Goal: Information Seeking & Learning: Check status

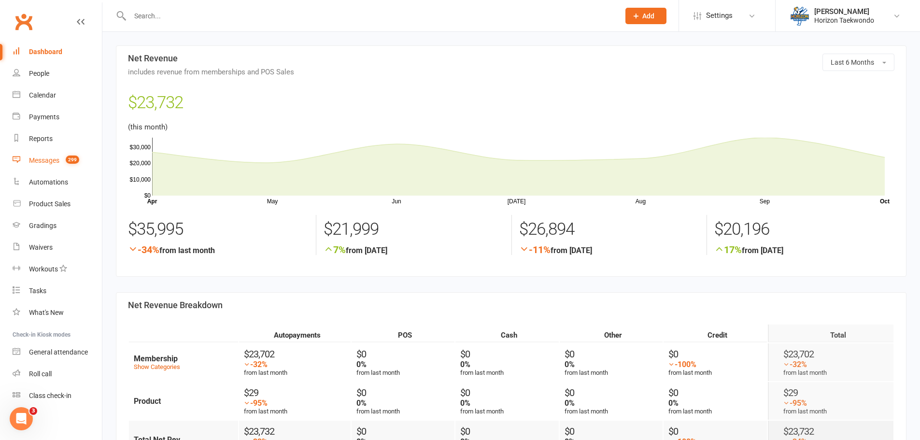
click at [53, 161] on div "Messages" at bounding box center [44, 161] width 30 height 8
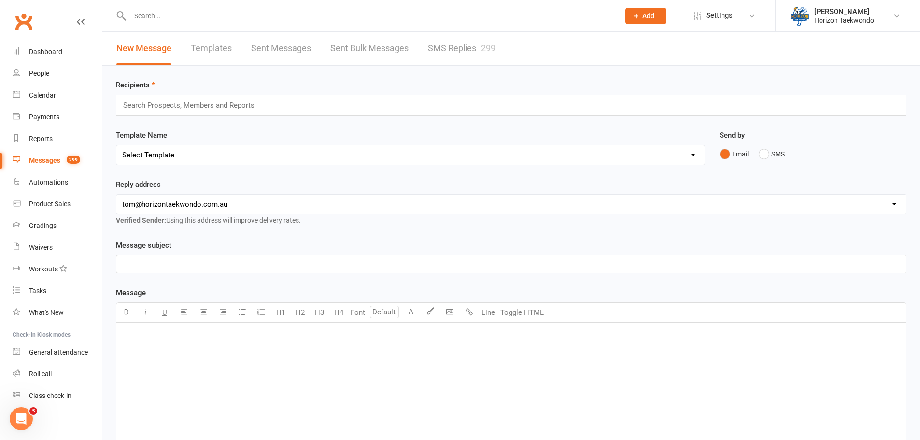
click at [468, 54] on link "SMS Replies 299" at bounding box center [462, 48] width 68 height 33
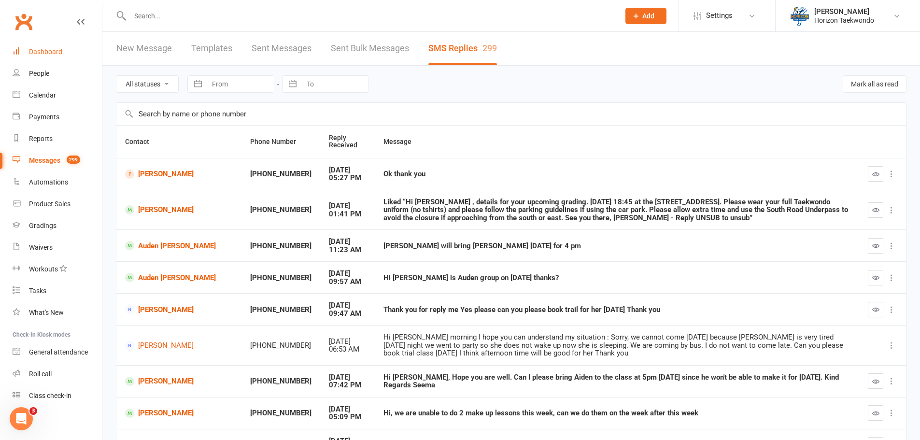
click at [63, 52] on link "Dashboard" at bounding box center [57, 52] width 89 height 22
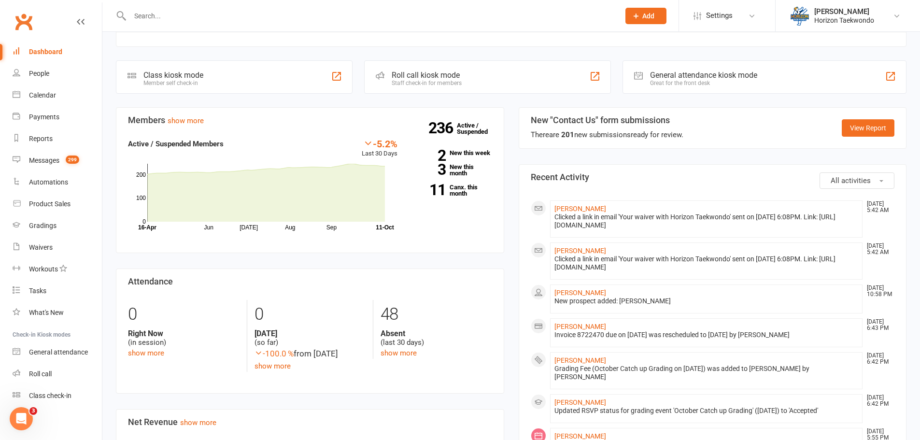
scroll to position [242, 0]
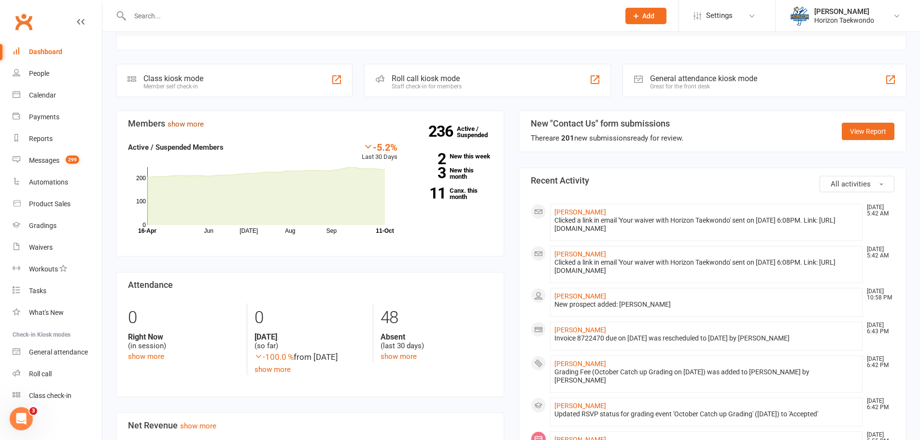
click at [197, 129] on link "show more" at bounding box center [186, 124] width 36 height 9
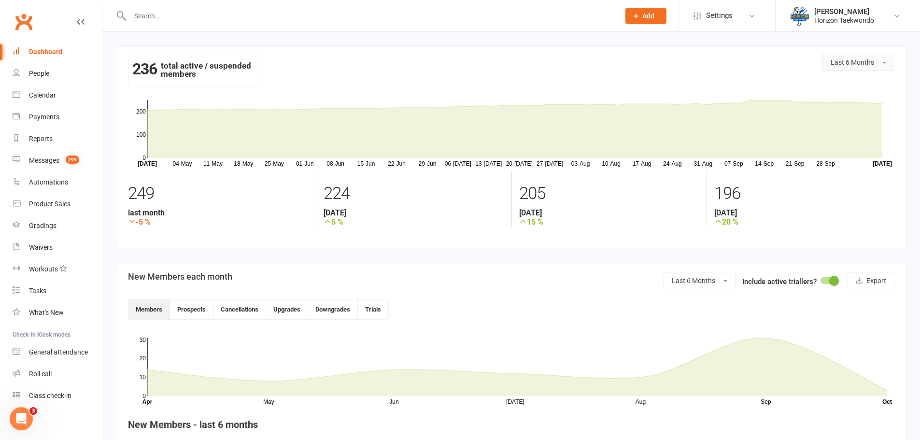
click at [847, 66] on span "Last 6 Months" at bounding box center [852, 62] width 43 height 8
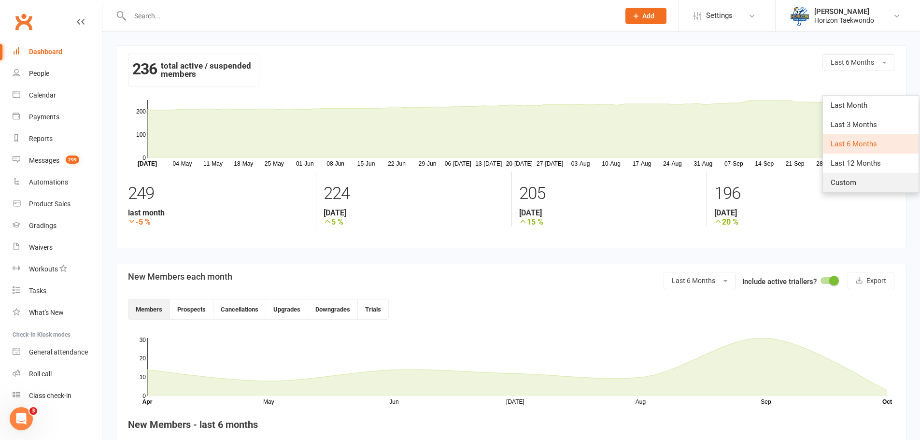
click at [859, 186] on link "Custom" at bounding box center [871, 182] width 96 height 19
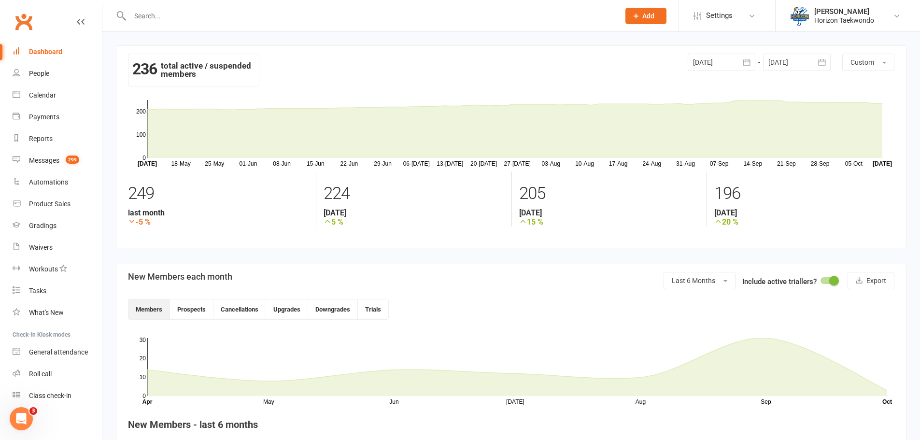
click at [745, 60] on icon "button" at bounding box center [746, 62] width 7 height 6
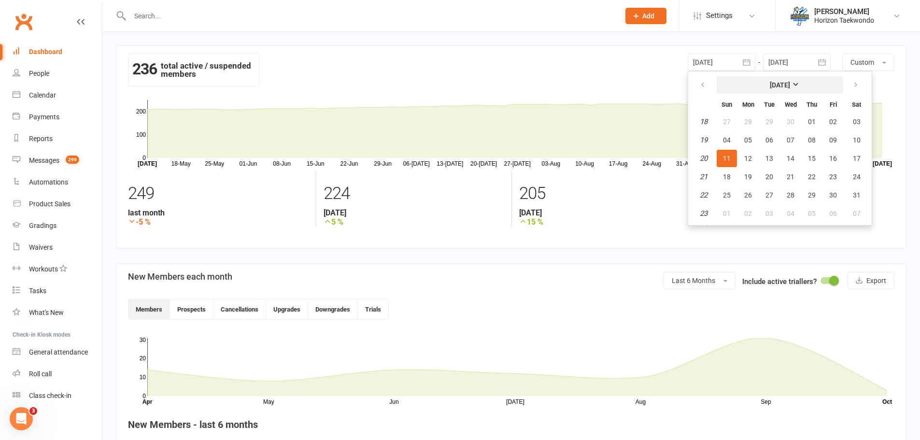
click at [775, 88] on strong "[DATE]" at bounding box center [780, 85] width 20 height 8
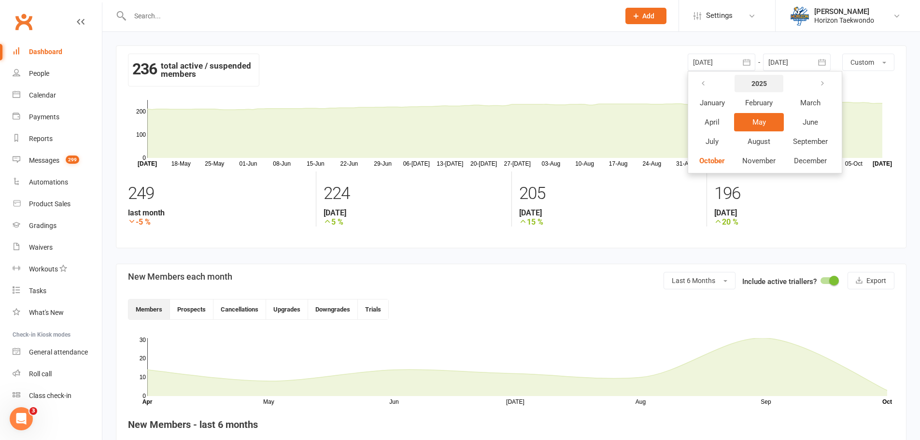
click at [756, 87] on strong "2025" at bounding box center [759, 84] width 15 height 8
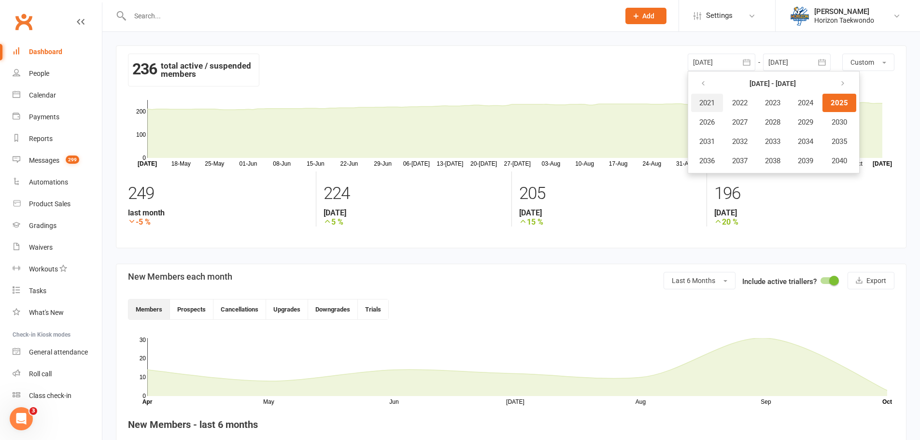
click at [707, 103] on span "2021" at bounding box center [707, 103] width 15 height 9
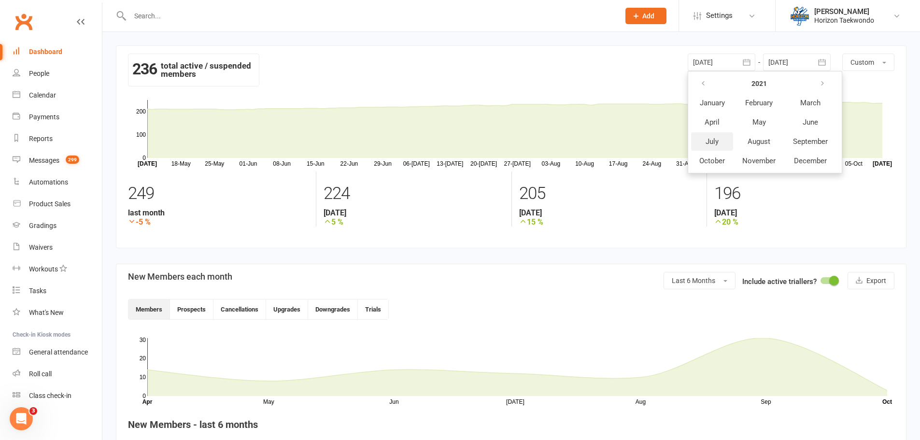
click at [721, 139] on button "July" at bounding box center [712, 141] width 42 height 18
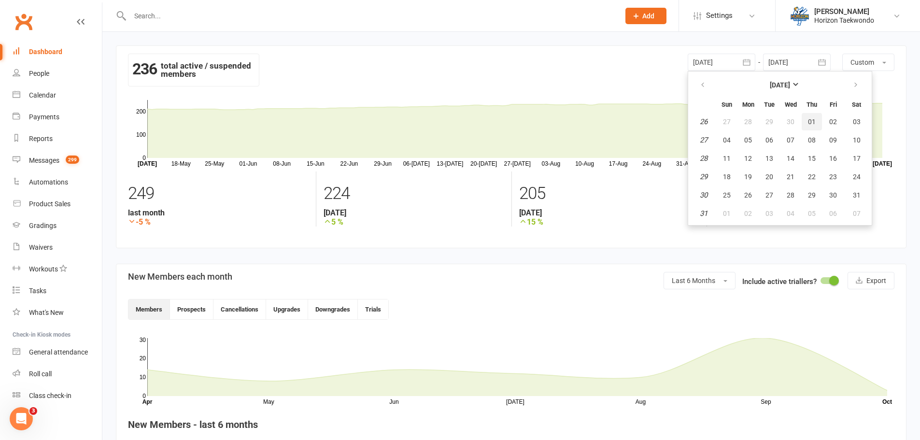
click at [818, 123] on button "01" at bounding box center [812, 121] width 20 height 17
type input "[DATE]"
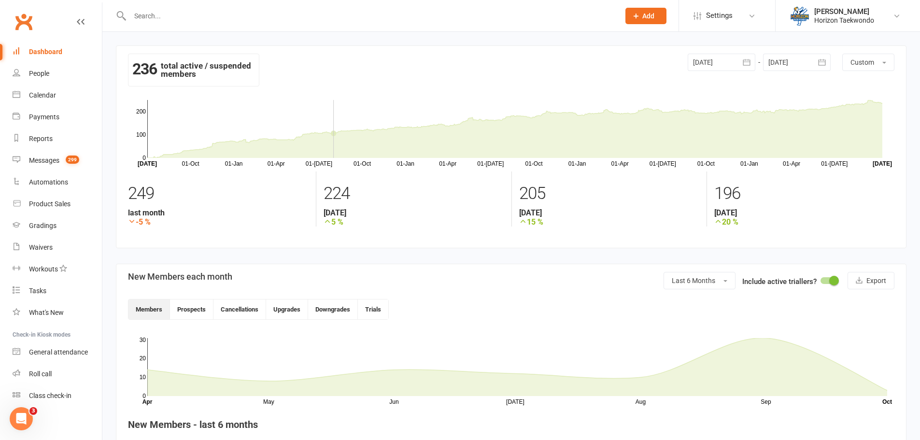
scroll to position [193, 0]
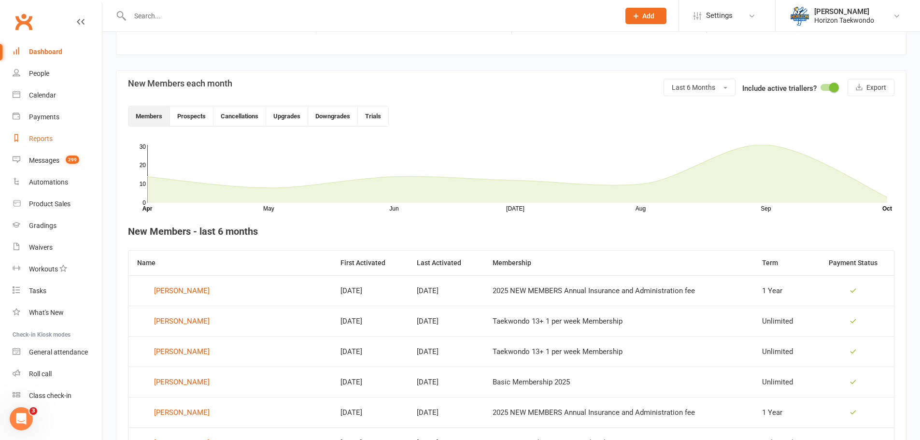
click at [43, 141] on div "Reports" at bounding box center [41, 139] width 24 height 8
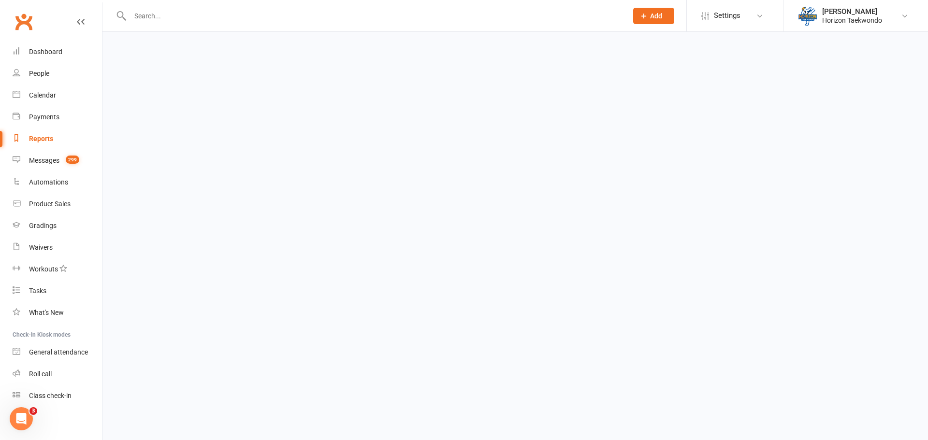
select select "100"
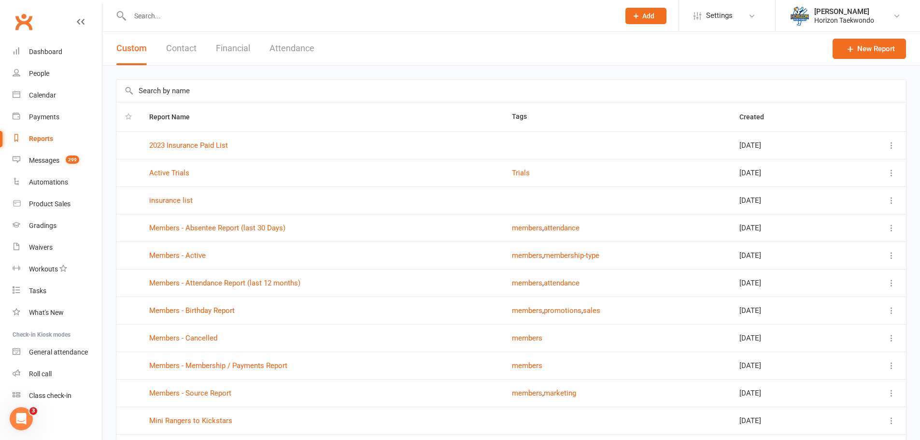
click at [231, 54] on button "Financial" at bounding box center [233, 48] width 34 height 33
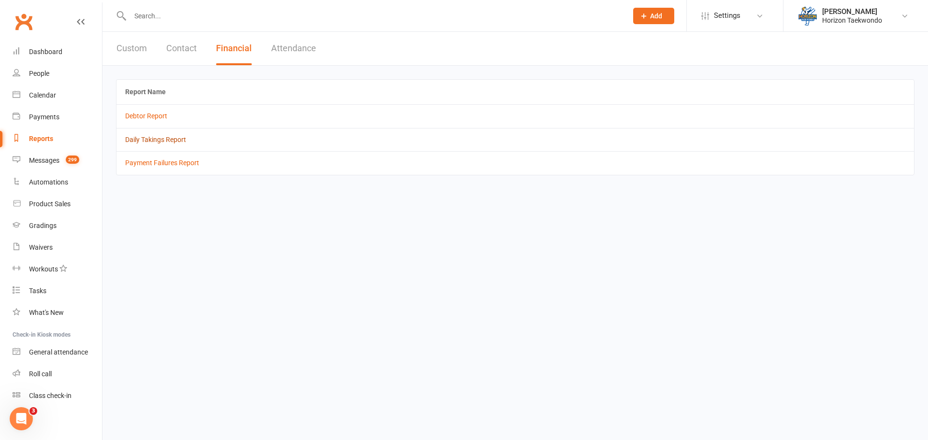
click at [168, 139] on link "Daily Takings Report" at bounding box center [155, 140] width 61 height 8
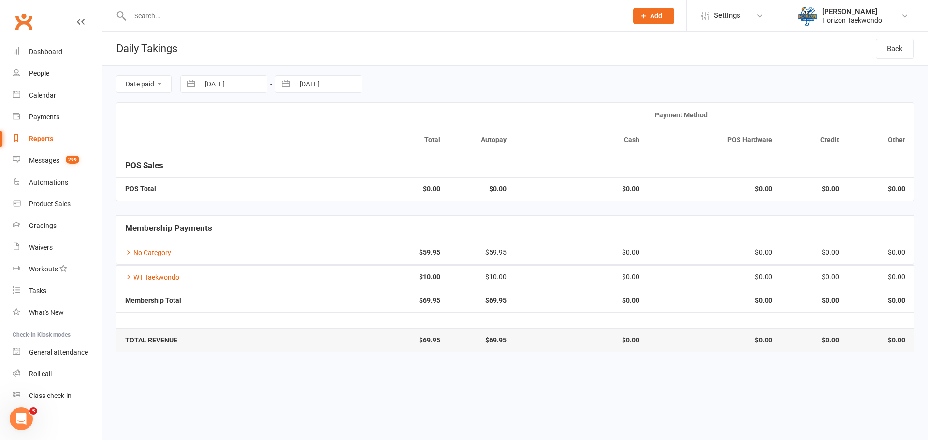
click at [190, 86] on button "button" at bounding box center [190, 84] width 17 height 16
select select "8"
select select "2025"
select select "9"
select select "2025"
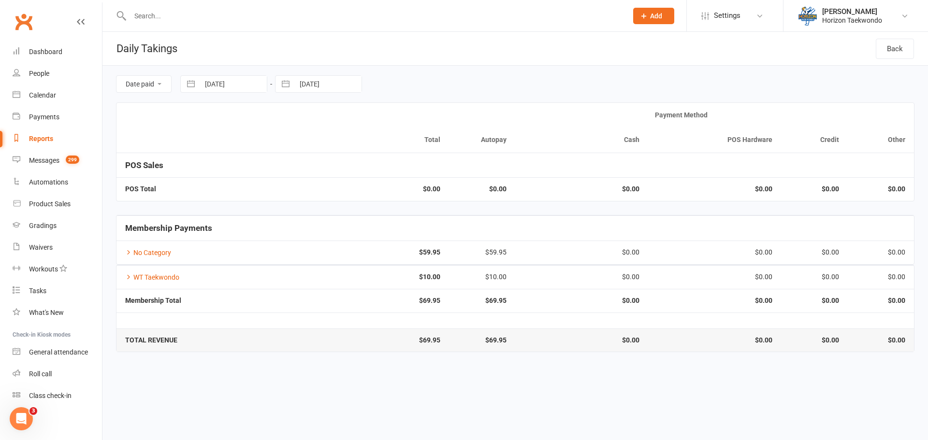
select select "10"
select select "2025"
click at [288, 128] on select "2035 2034 2033 2032 2031 2030 2029 2028 2027 2026 2025 2024 2023 2022 2021 2020…" at bounding box center [283, 124] width 29 height 11
select select "8"
select select "2021"
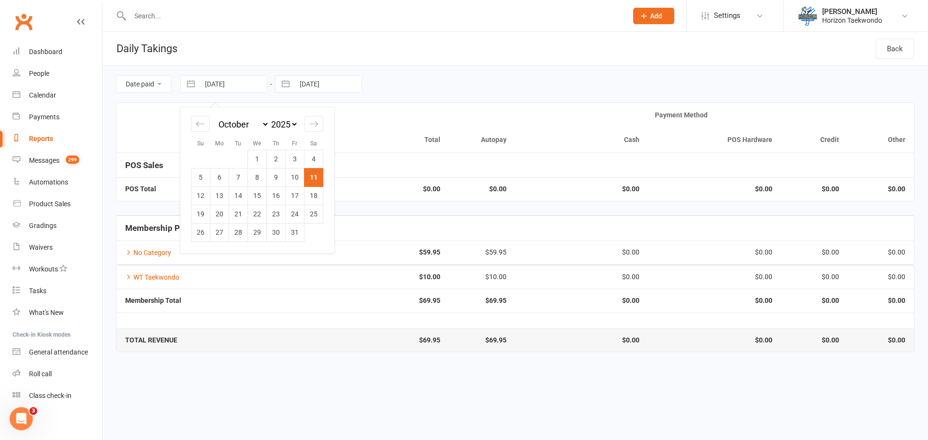
select select "9"
select select "2021"
select select "10"
select select "2021"
click at [204, 127] on icon "Move backward to switch to the previous month." at bounding box center [200, 123] width 9 height 9
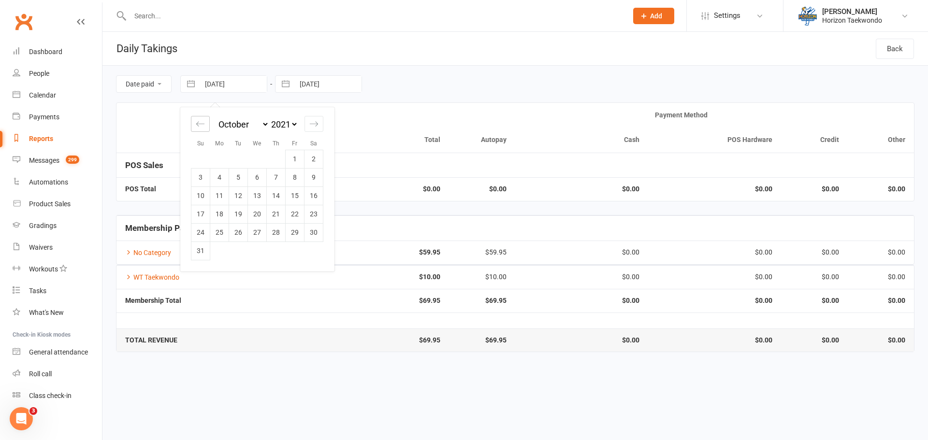
select select "7"
select select "2021"
click at [204, 127] on icon "Move backward to switch to the previous month." at bounding box center [200, 123] width 9 height 9
select select "6"
select select "2021"
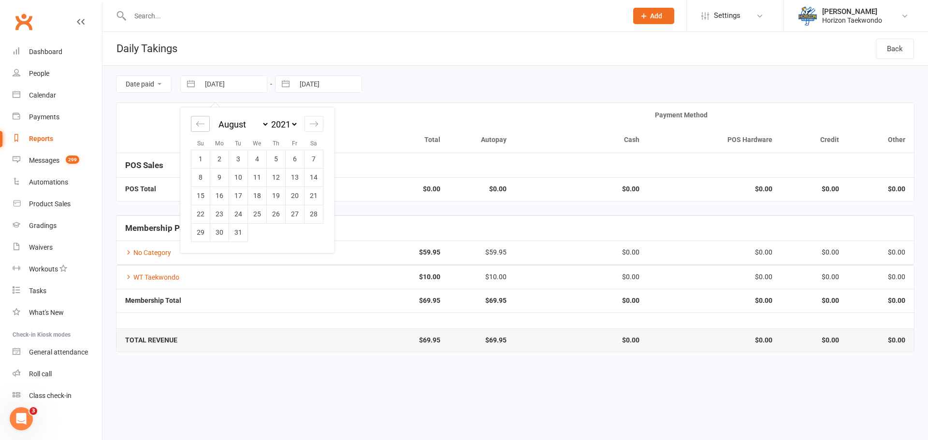
click at [204, 127] on icon "Move backward to switch to the previous month." at bounding box center [200, 123] width 9 height 9
select select "5"
select select "2021"
click at [204, 127] on icon "Move backward to switch to the previous month." at bounding box center [200, 123] width 9 height 9
select select "4"
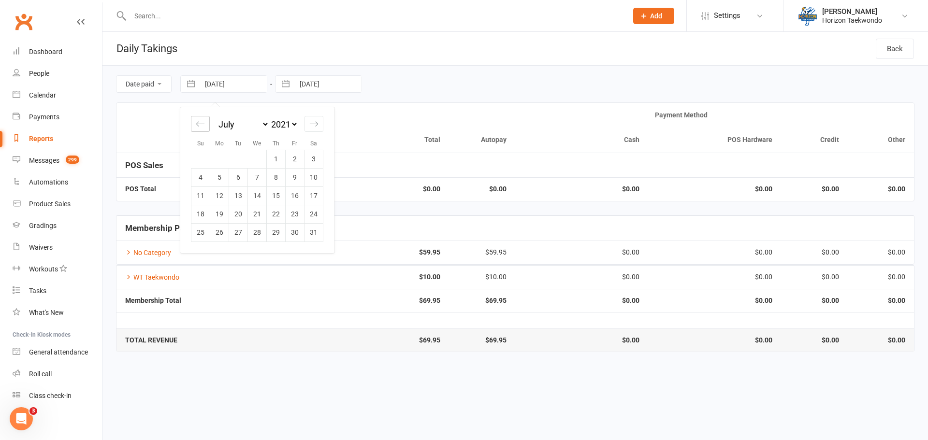
select select "2021"
click at [204, 127] on icon "Move backward to switch to the previous month." at bounding box center [200, 123] width 9 height 9
select select "3"
select select "2021"
click at [204, 127] on icon "Move backward to switch to the previous month." at bounding box center [200, 123] width 9 height 9
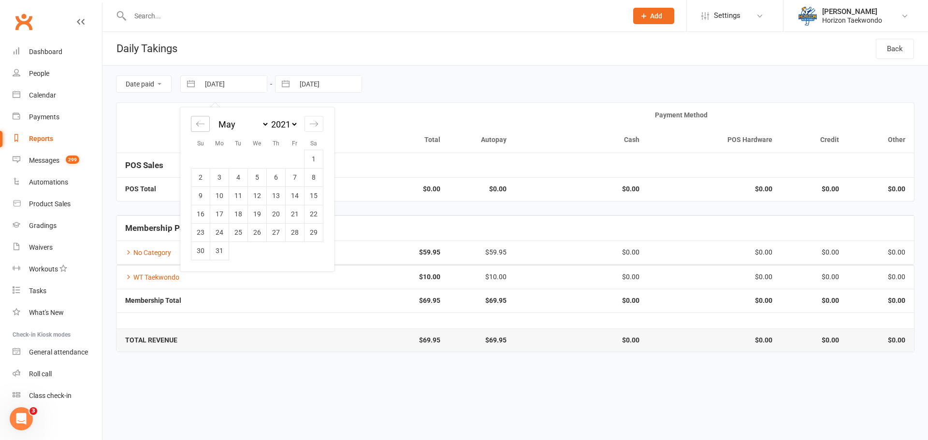
select select "2"
select select "2021"
click at [204, 127] on icon "Move backward to switch to the previous month." at bounding box center [200, 123] width 9 height 9
select select "1"
select select "2021"
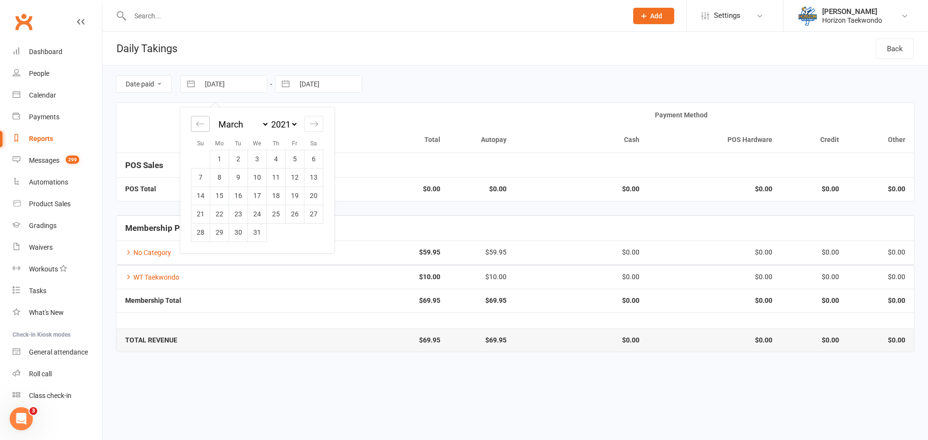
click at [204, 127] on icon "Move backward to switch to the previous month." at bounding box center [200, 123] width 9 height 9
select select "2021"
click at [204, 127] on icon "Move backward to switch to the previous month." at bounding box center [200, 123] width 9 height 9
select select "11"
select select "2020"
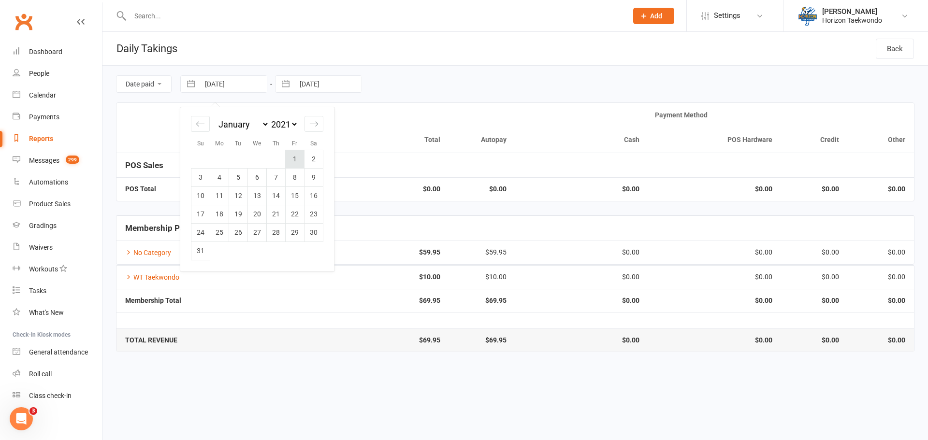
click at [292, 161] on td "1" at bounding box center [295, 159] width 19 height 18
type input "[DATE]"
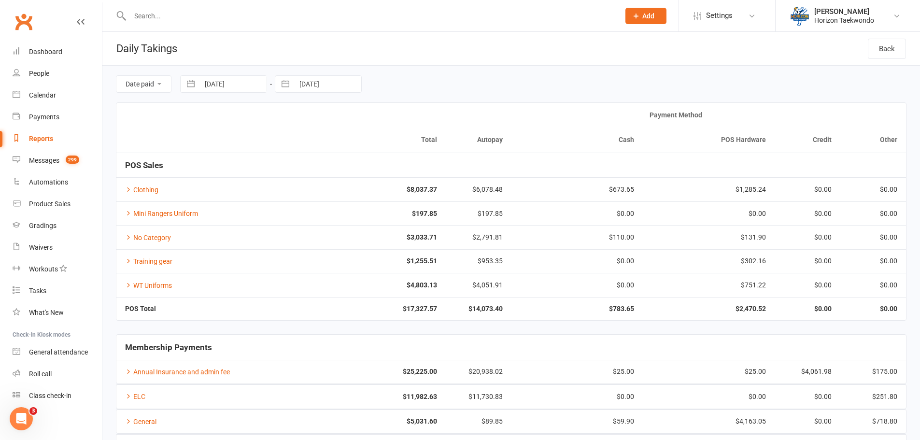
click at [286, 85] on button "button" at bounding box center [285, 84] width 17 height 16
select select "8"
select select "2025"
select select "9"
select select "2025"
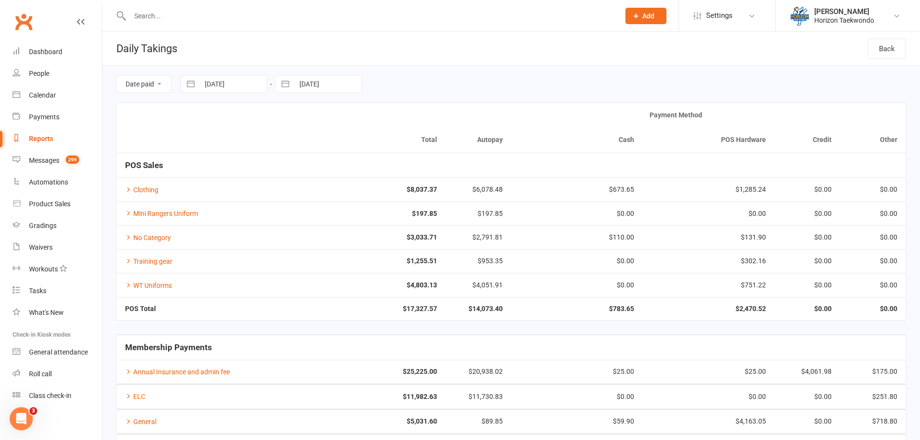
select select "10"
select select "2025"
click at [380, 123] on select "2035 2034 2033 2032 2031 2030 2029 2028 2027 2026 2025 2024 2023 2022 2021 2020…" at bounding box center [378, 124] width 29 height 11
select select "8"
select select "2021"
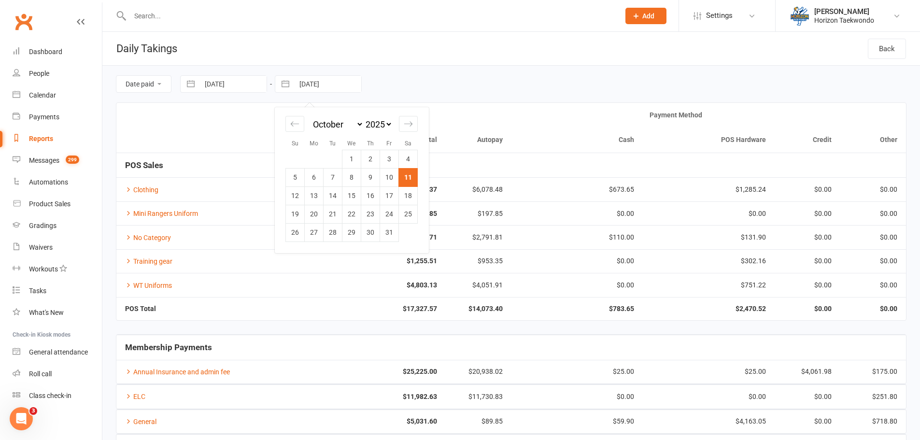
select select "9"
select select "2021"
select select "10"
select select "2021"
click at [297, 125] on icon "Move backward to switch to the previous month." at bounding box center [294, 123] width 9 height 9
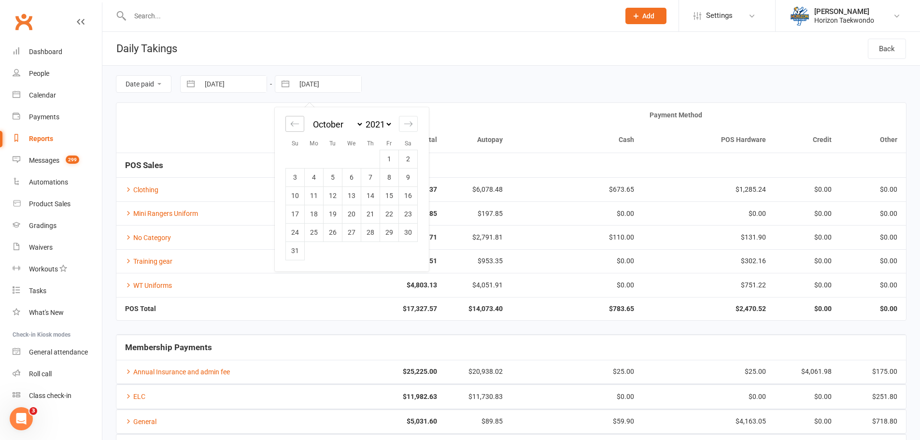
select select "7"
select select "2021"
click at [410, 127] on icon "Move forward to switch to the next month." at bounding box center [408, 123] width 9 height 9
select select "10"
select select "2021"
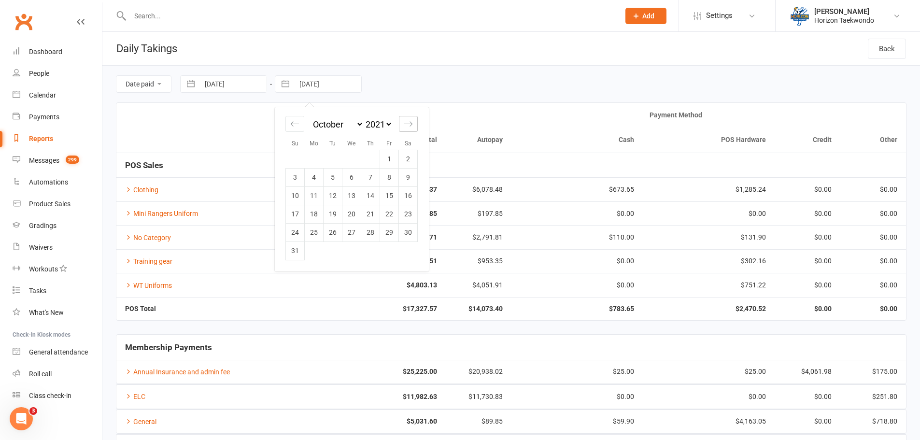
click at [410, 127] on icon "Move forward to switch to the next month." at bounding box center [408, 123] width 9 height 9
select select "11"
select select "2021"
click at [410, 127] on icon "Move forward to switch to the next month." at bounding box center [408, 123] width 9 height 9
select select "2022"
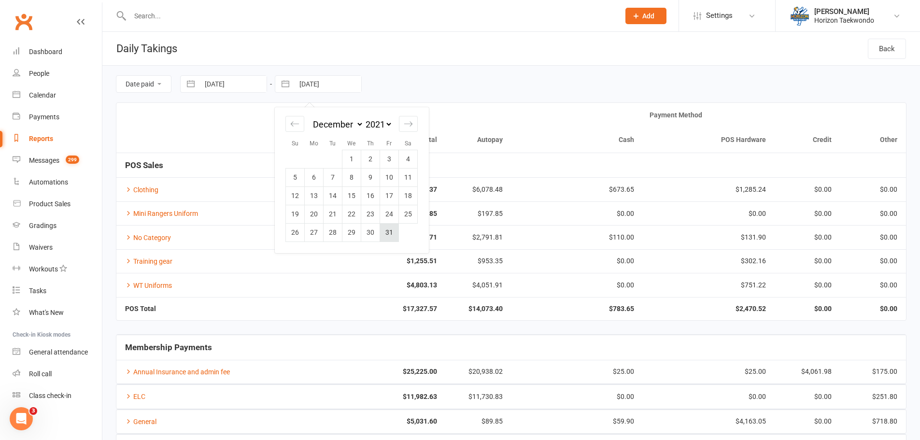
click at [392, 231] on td "31" at bounding box center [389, 232] width 19 height 18
type input "[DATE]"
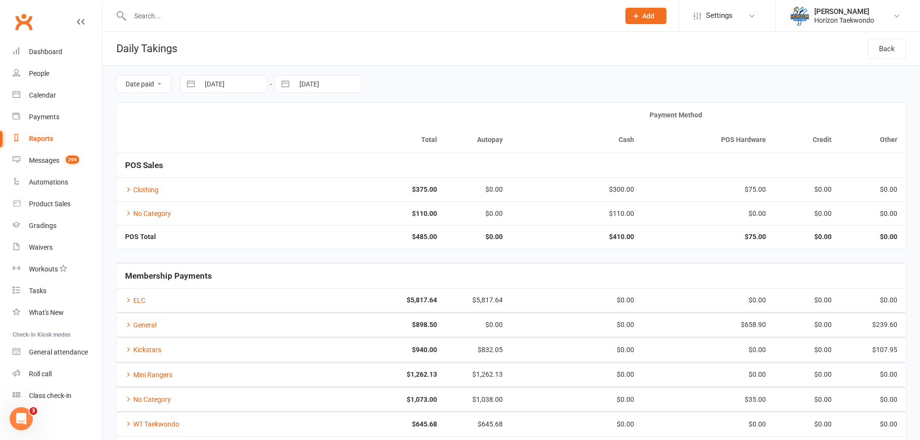
click at [290, 86] on button "button" at bounding box center [285, 84] width 17 height 16
select select "10"
select select "2021"
select select "11"
select select "2021"
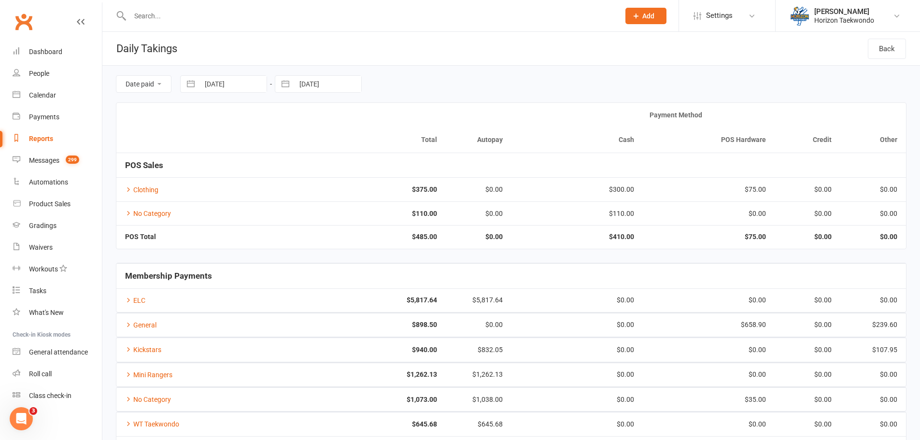
select select "2022"
click at [391, 123] on select "2035 2034 2033 2032 2031 2030 2029 2028 2027 2026 2025 2024 2023 2022 2021 2020…" at bounding box center [378, 124] width 29 height 11
select select "10"
select select "2022"
select select "11"
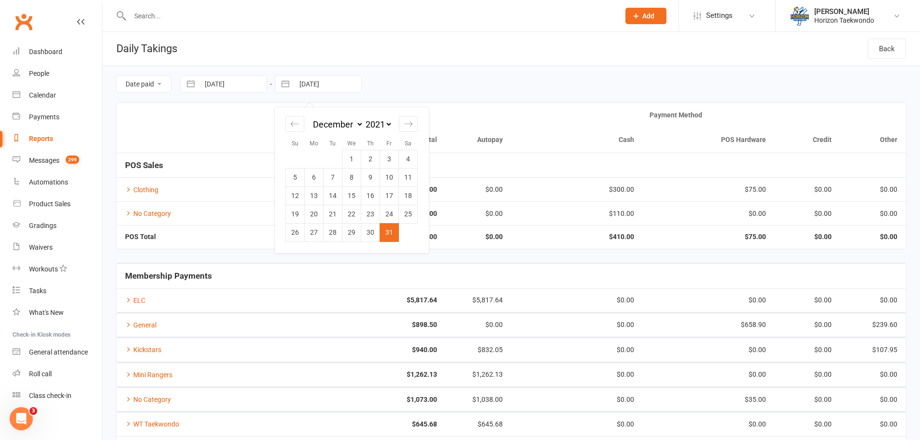
select select "2022"
select select "2023"
click at [193, 85] on button "button" at bounding box center [190, 84] width 17 height 16
select select "11"
select select "2020"
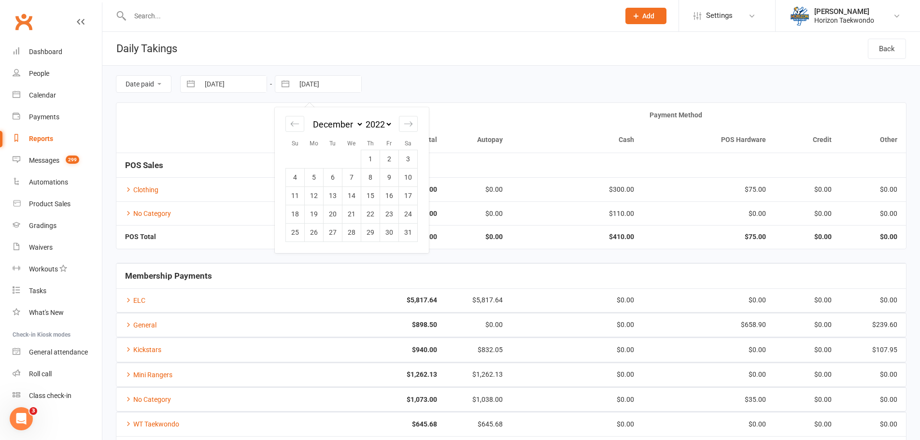
select select "2021"
select select "1"
select select "2021"
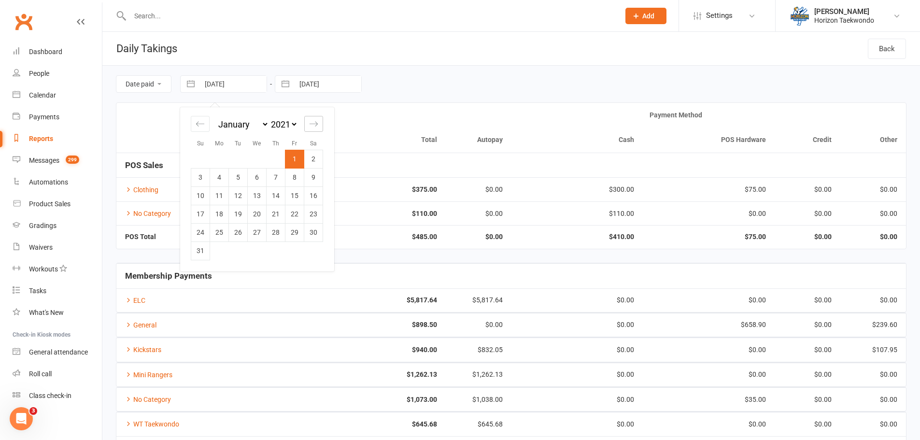
click at [313, 122] on icon "Move forward to switch to the next month." at bounding box center [313, 123] width 9 height 9
select select "2"
select select "2021"
click at [199, 122] on icon "Move backward to switch to the previous month." at bounding box center [200, 123] width 8 height 5
select select "11"
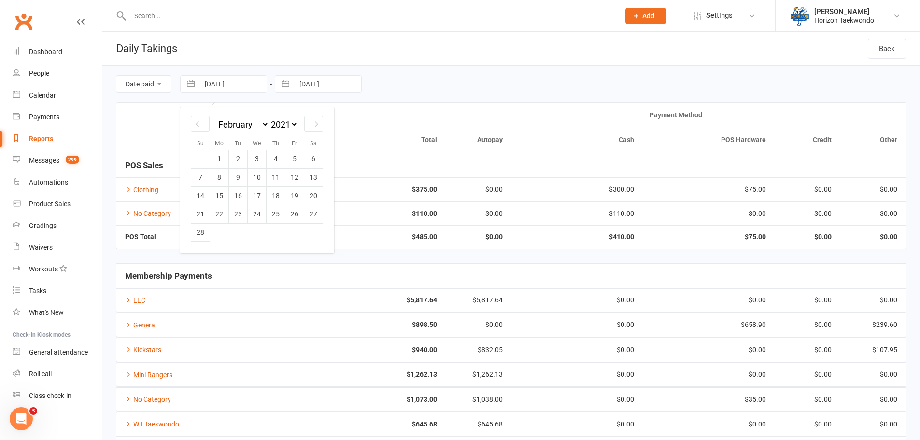
select select "2020"
click at [292, 126] on select "2035 2034 2033 2032 2031 2030 2029 2028 2027 2026 2025 2024 2023 2022 2021 2020…" at bounding box center [283, 124] width 29 height 11
select select "11"
select select "2021"
select select "2022"
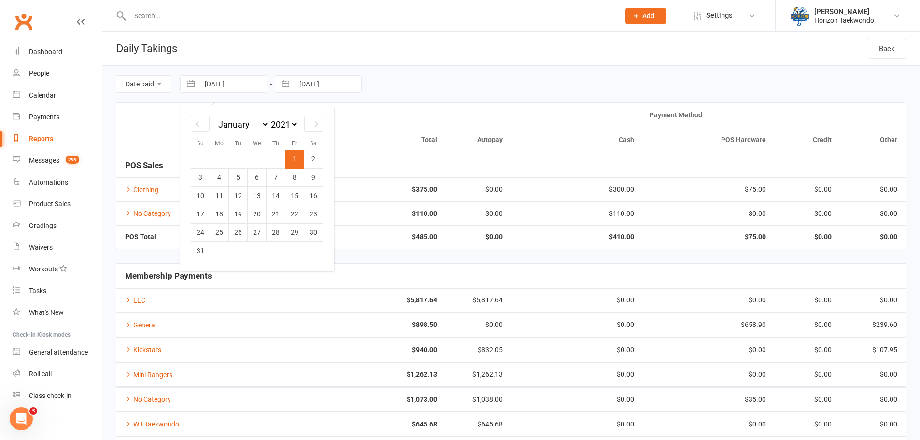
select select "1"
select select "2022"
click at [312, 156] on td "1" at bounding box center [313, 159] width 19 height 18
type input "[DATE]"
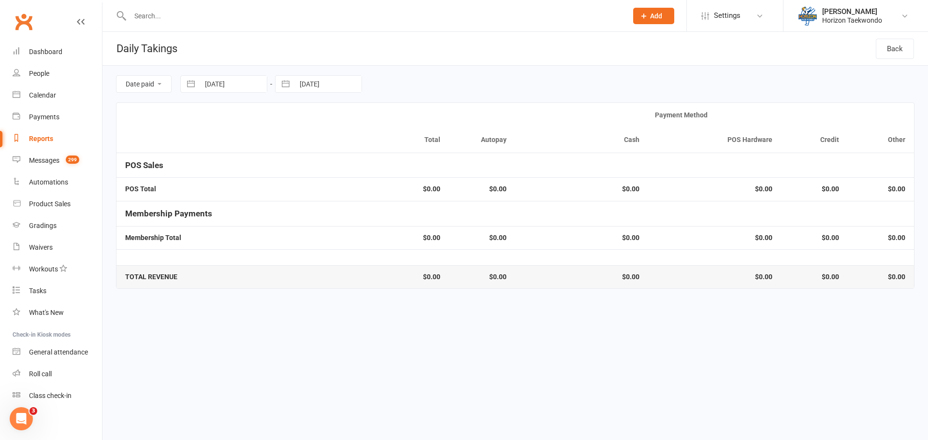
click at [287, 86] on button "button" at bounding box center [285, 84] width 17 height 16
select select "10"
select select "2021"
select select "11"
select select "2021"
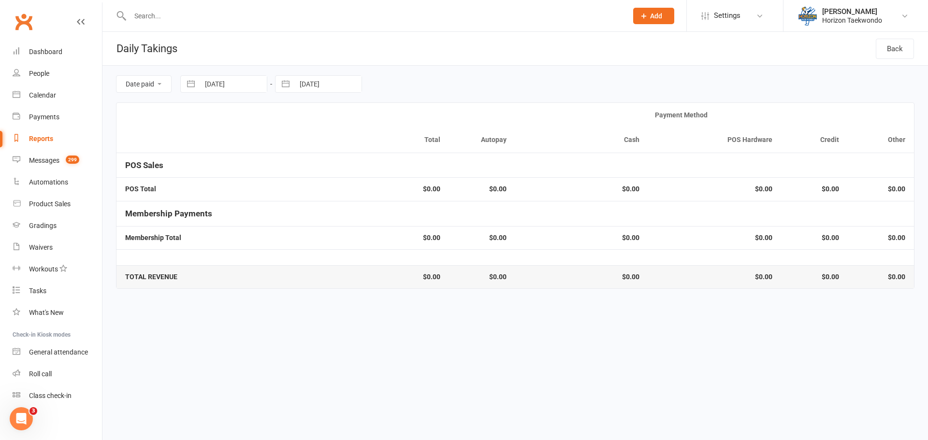
select select "2022"
click at [390, 123] on select "2035 2034 2033 2032 2031 2030 2029 2028 2027 2026 2025 2024 2023 2022 2021 2020…" at bounding box center [378, 124] width 29 height 11
select select "10"
select select "2022"
select select "11"
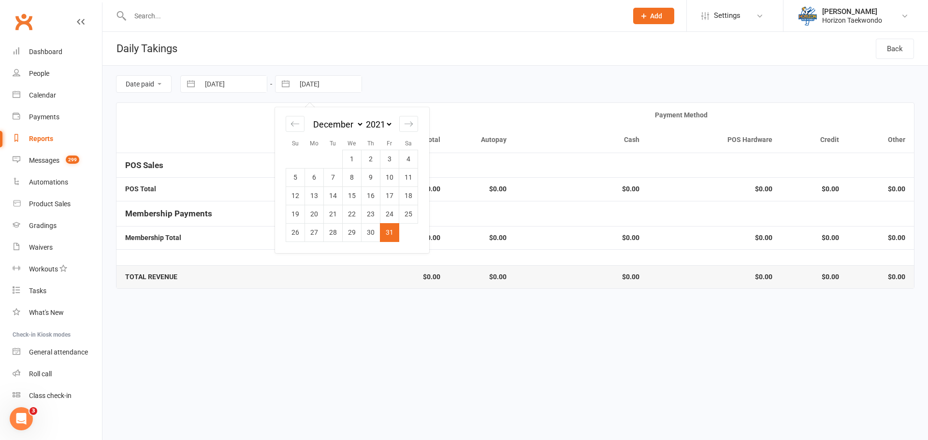
select select "2022"
select select "2023"
click at [412, 227] on td "31" at bounding box center [408, 232] width 19 height 18
type input "[DATE]"
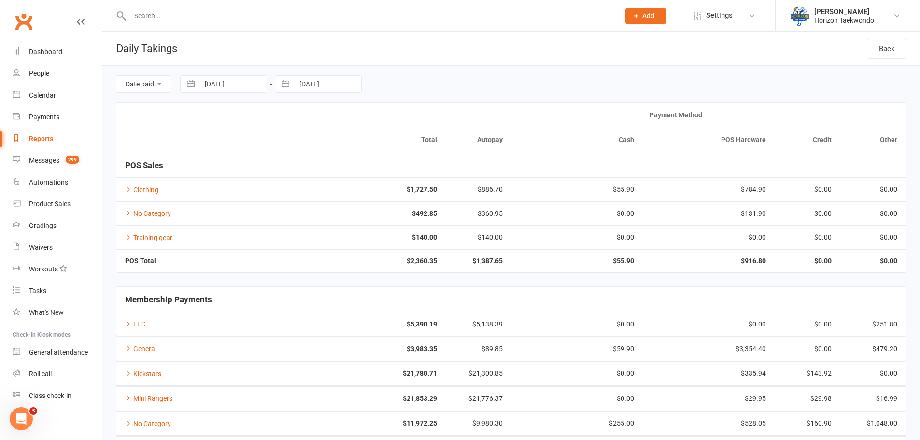
click at [286, 86] on button "button" at bounding box center [285, 84] width 17 height 16
select select "10"
select select "2022"
select select "11"
select select "2022"
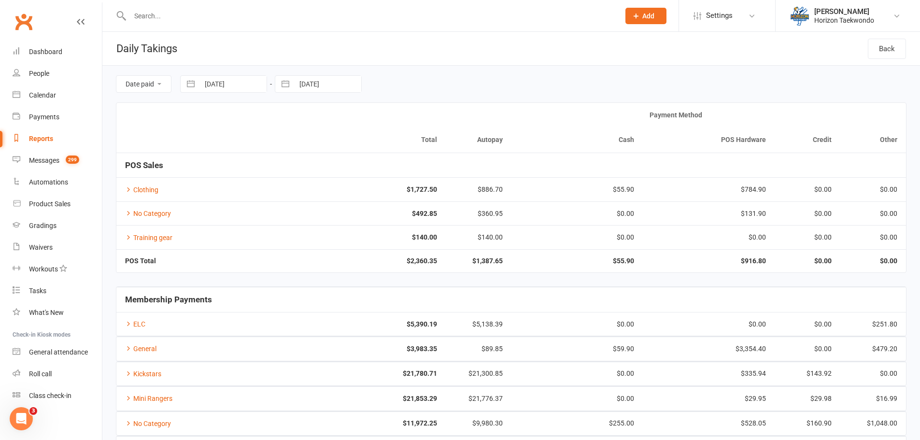
select select "2023"
click at [389, 121] on select "2035 2034 2033 2032 2031 2030 2029 2028 2027 2026 2025 2024 2023 2022 2021 2020…" at bounding box center [378, 124] width 29 height 11
select select "10"
select select "2023"
select select "11"
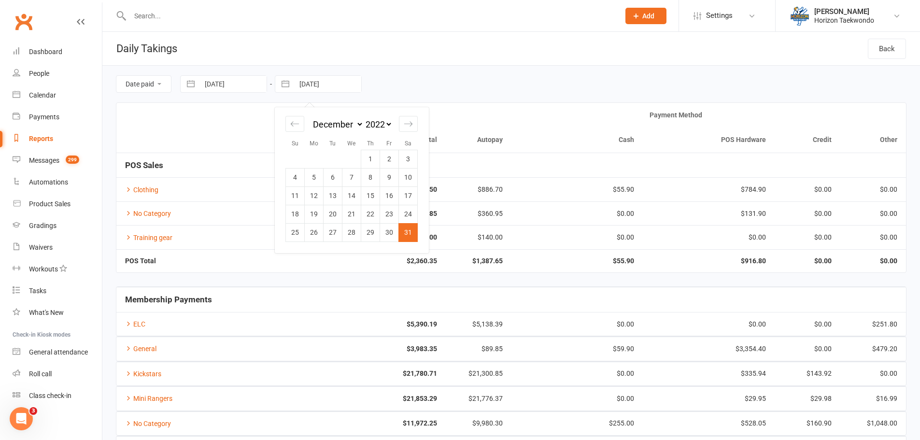
select select "2023"
select select "2024"
click at [299, 252] on td "31" at bounding box center [295, 251] width 19 height 18
type input "[DATE]"
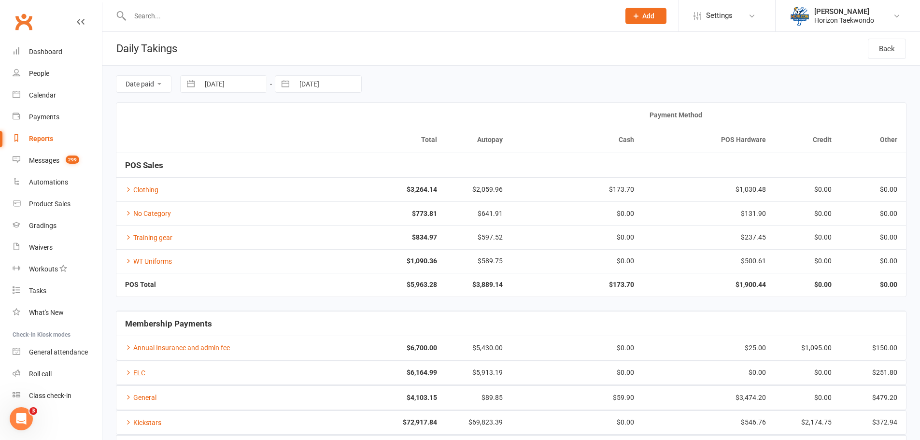
click at [194, 87] on button "button" at bounding box center [190, 84] width 17 height 16
select select "11"
select select "2021"
select select "2022"
select select "1"
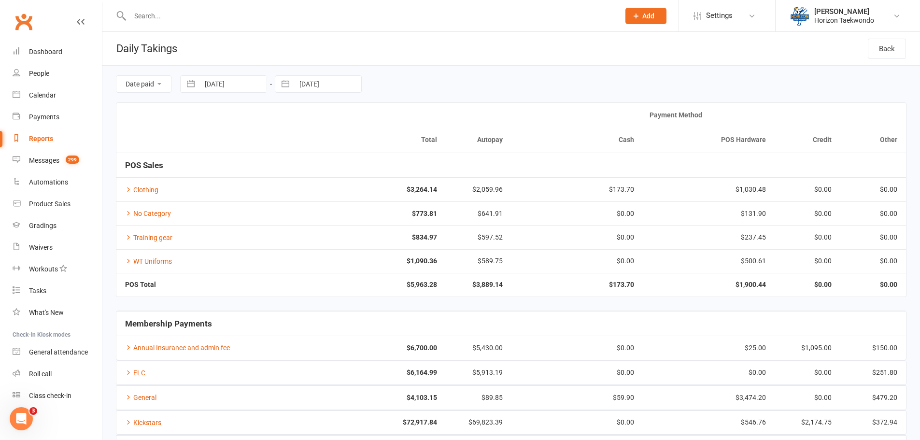
select select "2022"
click at [288, 124] on select "2035 2034 2033 2032 2031 2030 2029 2028 2027 2026 2025 2024 2023 2022 2021 2020…" at bounding box center [283, 124] width 29 height 11
select select "11"
select select "2022"
select select "2023"
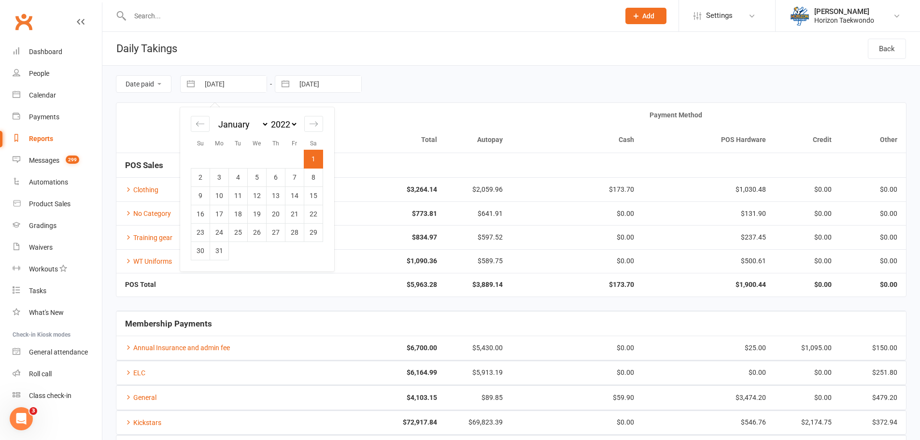
select select "1"
select select "2023"
click at [205, 160] on td "1" at bounding box center [200, 159] width 19 height 18
type input "[DATE]"
click at [288, 83] on button "button" at bounding box center [285, 84] width 17 height 16
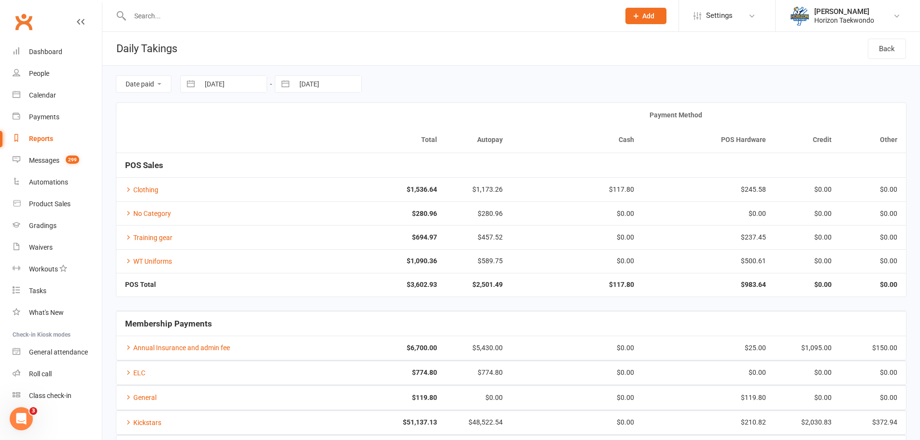
select select "10"
select select "2023"
select select "11"
select select "2023"
select select "2024"
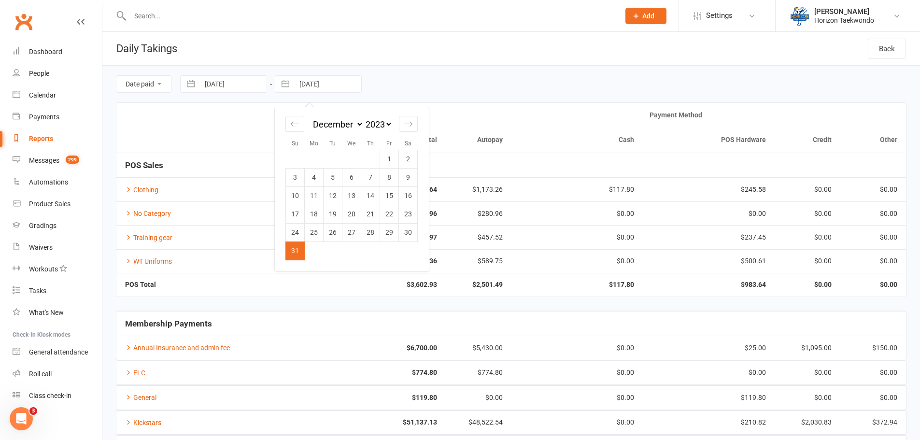
click at [380, 124] on select "2035 2034 2033 2032 2031 2030 2029 2028 2027 2026 2025 2024 2023 2022 2021 2020…" at bounding box center [378, 124] width 29 height 11
select select "10"
select select "2024"
select select "11"
select select "2024"
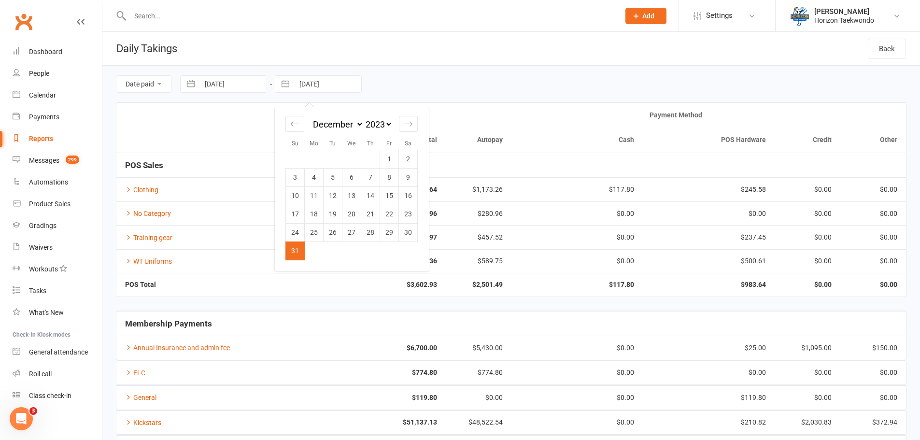
select select "2025"
click at [339, 233] on td "31" at bounding box center [333, 232] width 19 height 18
type input "[DATE]"
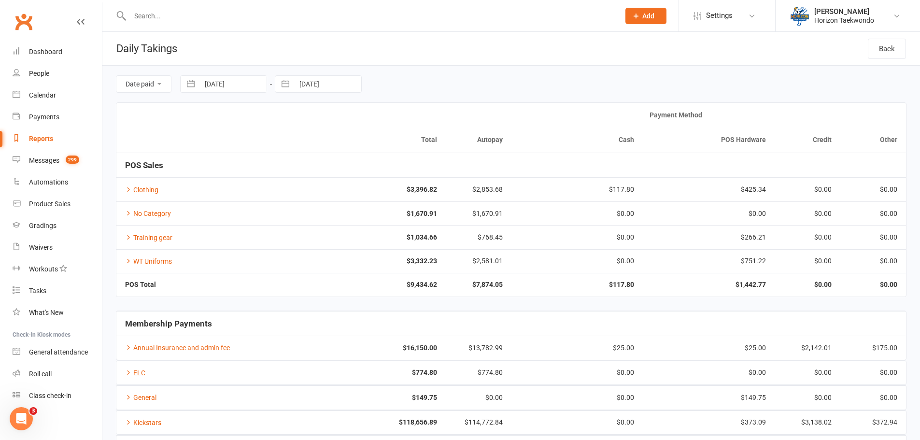
click at [195, 82] on button "button" at bounding box center [190, 84] width 17 height 16
select select "11"
select select "2022"
select select "2023"
select select "1"
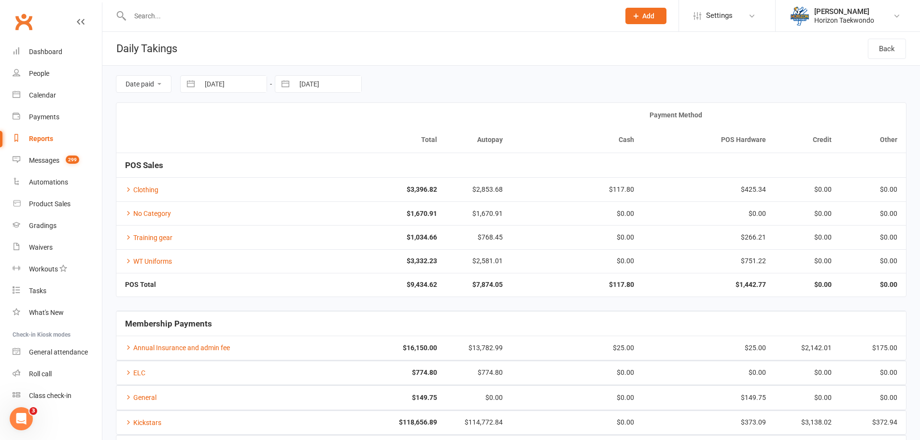
select select "2023"
click at [294, 125] on select "2035 2034 2033 2032 2031 2030 2029 2028 2027 2026 2025 2024 2023 2022 2021 2020…" at bounding box center [283, 124] width 29 height 11
select select "11"
select select "2023"
select select "2024"
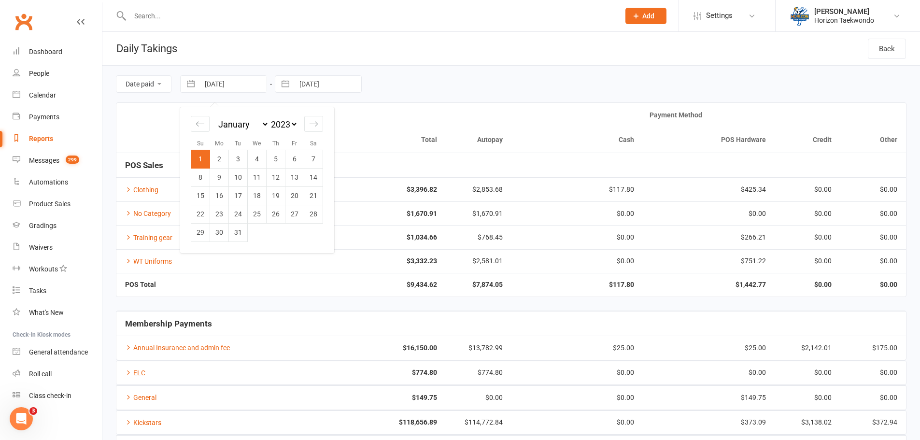
select select "1"
select select "2024"
click at [215, 158] on td "1" at bounding box center [219, 159] width 19 height 18
type input "[DATE]"
click at [289, 86] on button "button" at bounding box center [285, 84] width 17 height 16
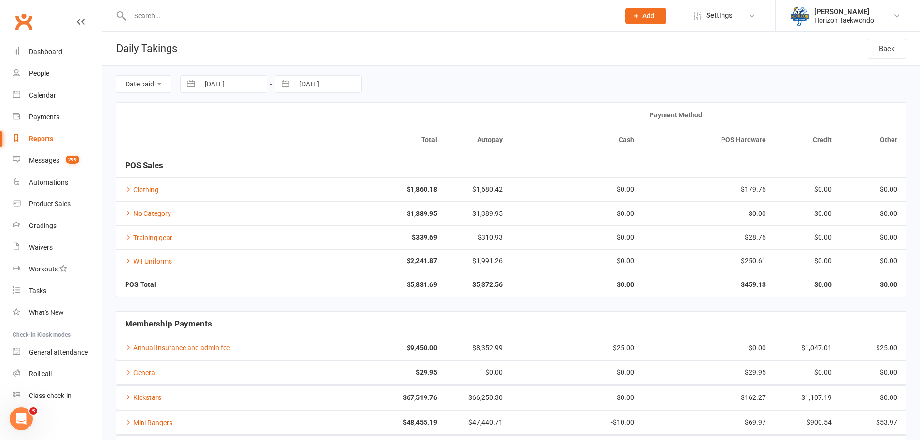
select select "10"
select select "2024"
select select "11"
select select "2024"
select select "2025"
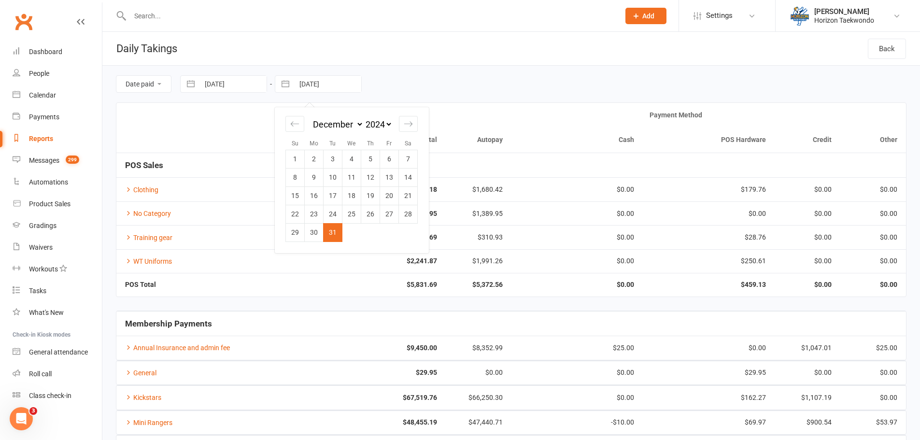
click at [384, 125] on select "2035 2034 2033 2032 2031 2030 2029 2028 2027 2026 2025 2024 2023 2022 2021 2020…" at bounding box center [378, 124] width 29 height 11
select select "10"
select select "2025"
select select "11"
select select "2025"
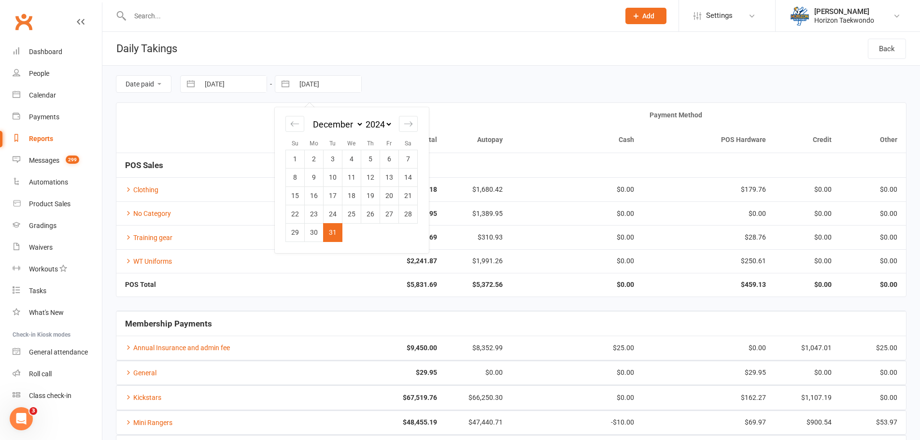
select select "2026"
click at [355, 230] on td "31" at bounding box center [352, 232] width 19 height 18
type input "[DATE]"
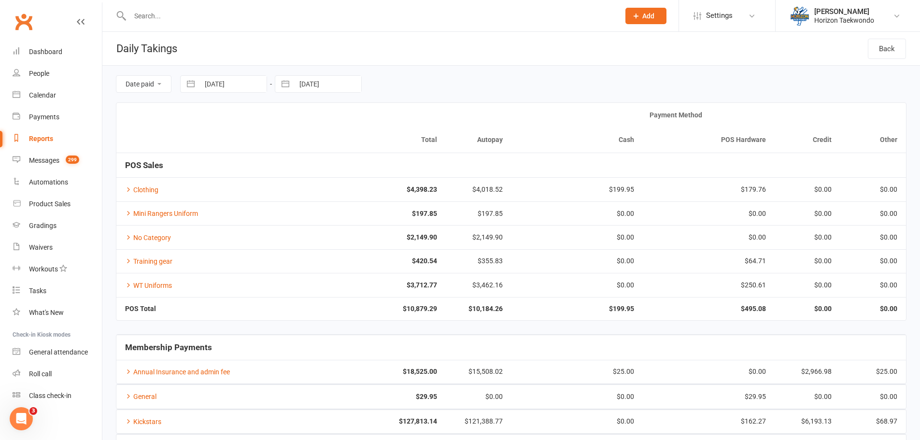
click at [190, 83] on button "button" at bounding box center [190, 84] width 17 height 16
select select "11"
select select "2023"
select select "2024"
select select "1"
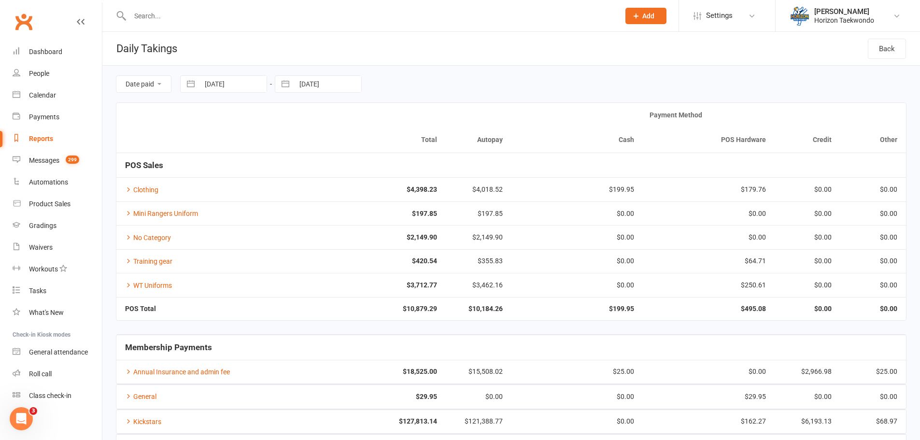
select select "2024"
click at [295, 123] on select "2035 2034 2033 2032 2031 2030 2029 2028 2027 2026 2025 2024 2023 2022 2021 2020…" at bounding box center [283, 124] width 29 height 11
select select "11"
select select "2024"
select select "2025"
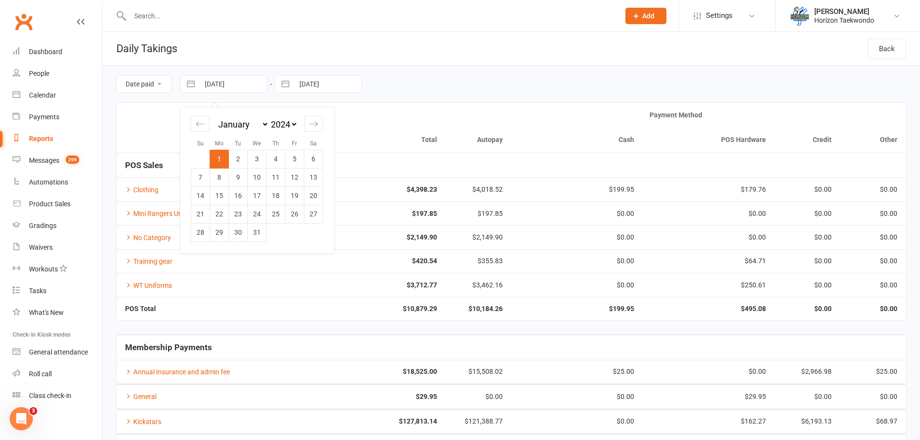
select select "1"
select select "2025"
click at [254, 162] on td "1" at bounding box center [257, 159] width 19 height 18
type input "[DATE]"
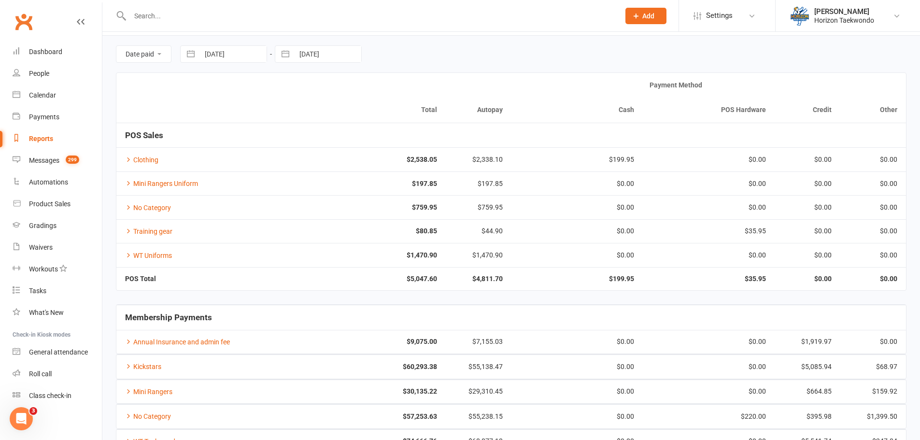
scroll to position [120, 0]
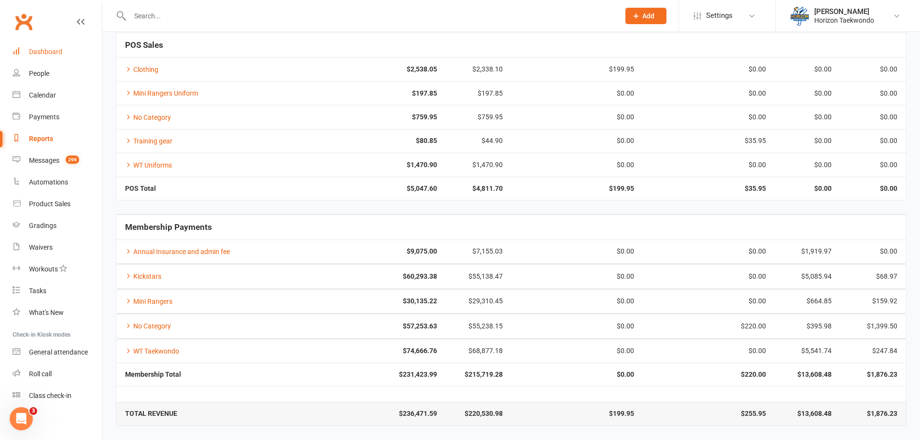
click at [49, 55] on div "Dashboard" at bounding box center [45, 52] width 33 height 8
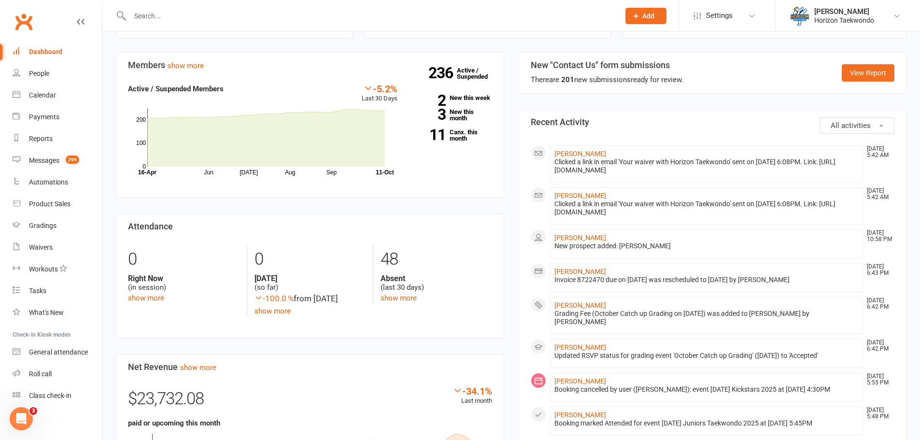
scroll to position [435, 0]
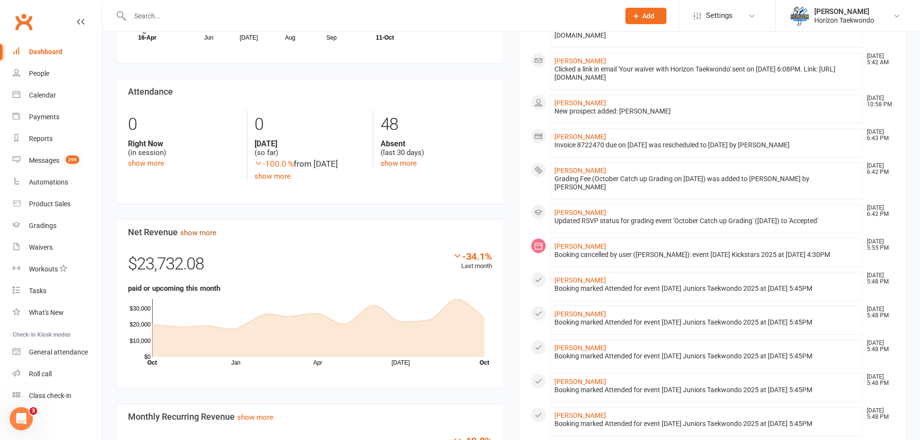
click at [209, 237] on link "show more" at bounding box center [198, 232] width 36 height 9
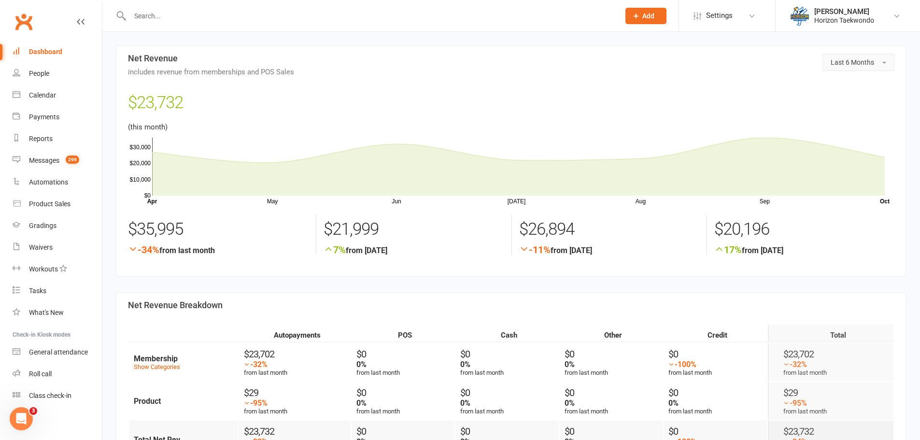
click at [842, 62] on span "Last 6 Months" at bounding box center [852, 62] width 43 height 8
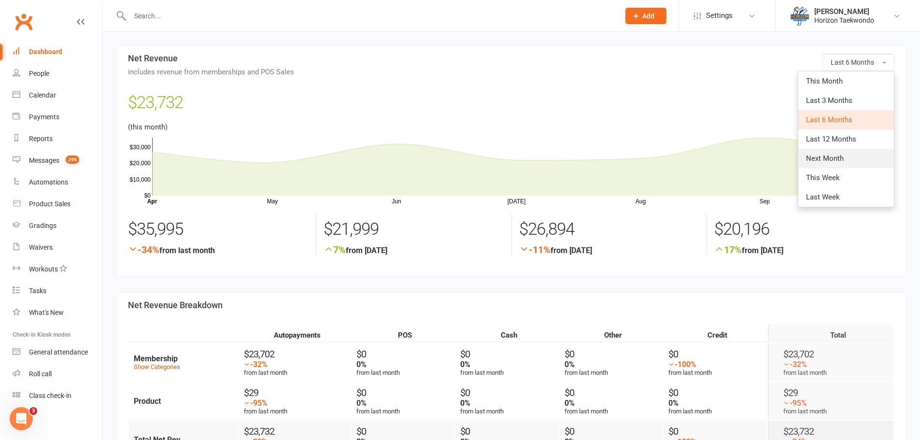
click at [833, 164] on link "Next Month" at bounding box center [847, 158] width 96 height 19
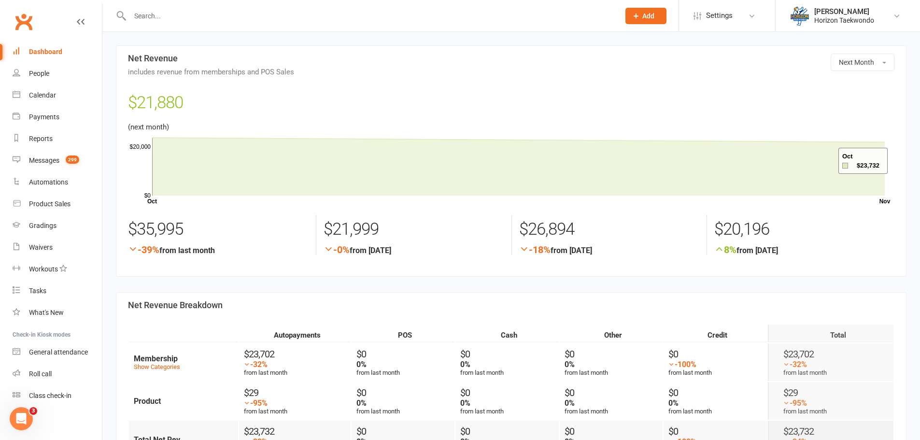
click at [667, 106] on div "$21,880" at bounding box center [511, 105] width 767 height 32
click at [45, 137] on div "Reports" at bounding box center [41, 139] width 24 height 8
select select "100"
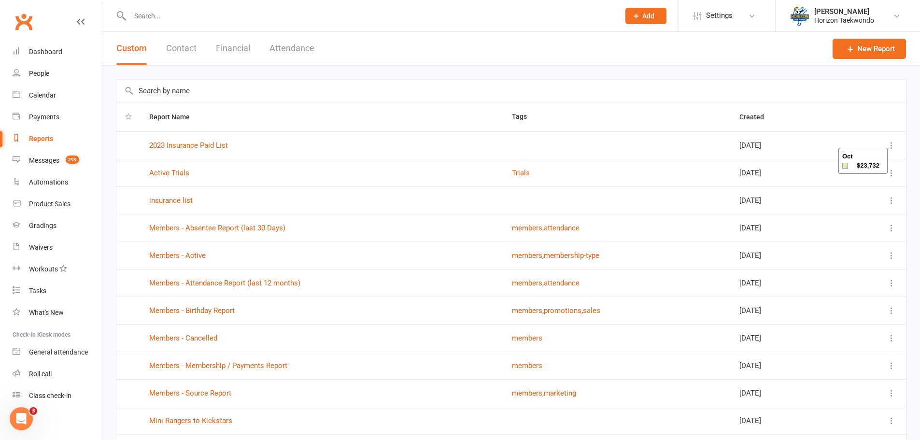
click at [238, 46] on button "Financial" at bounding box center [233, 48] width 34 height 33
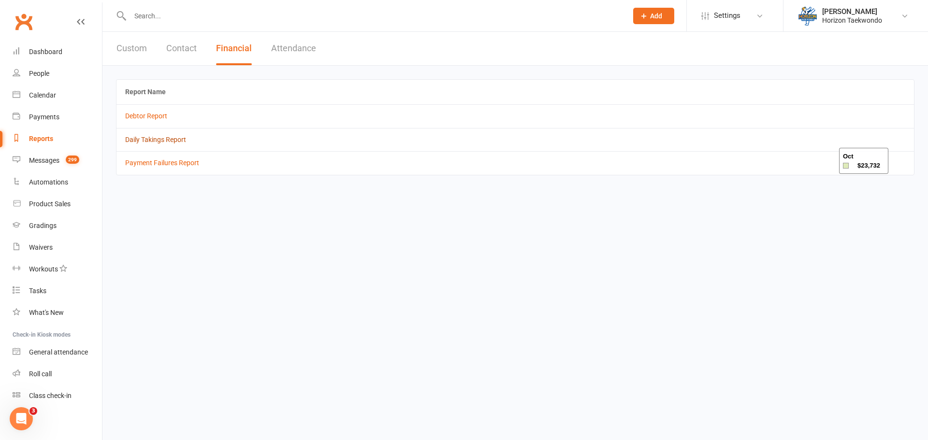
click at [152, 136] on link "Daily Takings Report" at bounding box center [155, 140] width 61 height 8
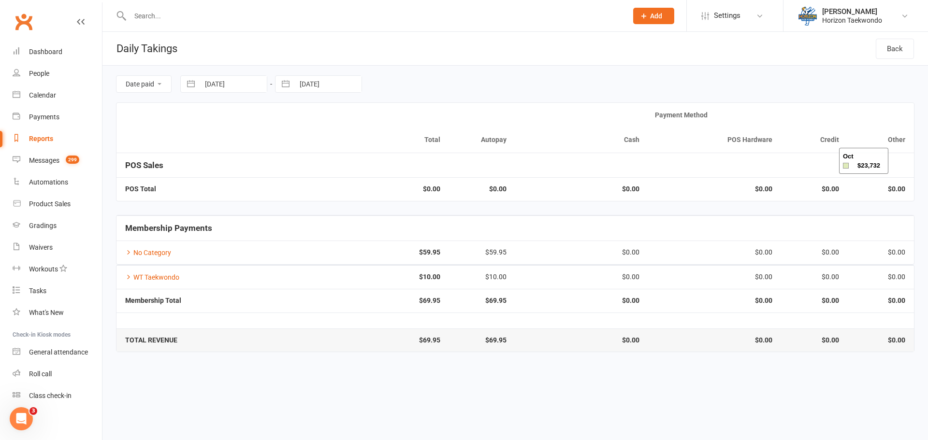
click at [192, 83] on button "button" at bounding box center [190, 84] width 17 height 16
select select "8"
select select "2025"
select select "9"
select select "2025"
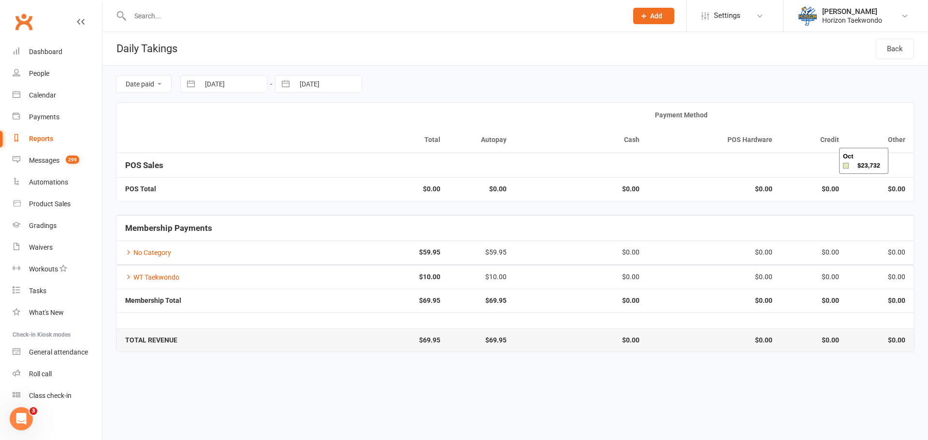
select select "10"
select select "2025"
click at [233, 123] on select "January February March April May June July August September October November De…" at bounding box center [242, 124] width 53 height 11
select select "11"
select select "2024"
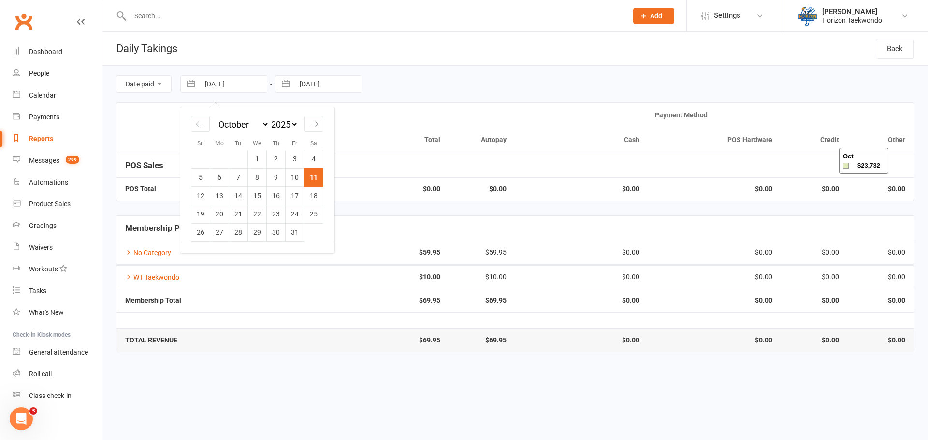
select select "2025"
select select "1"
select select "2025"
click at [252, 161] on td "1" at bounding box center [257, 159] width 19 height 18
type input "[DATE]"
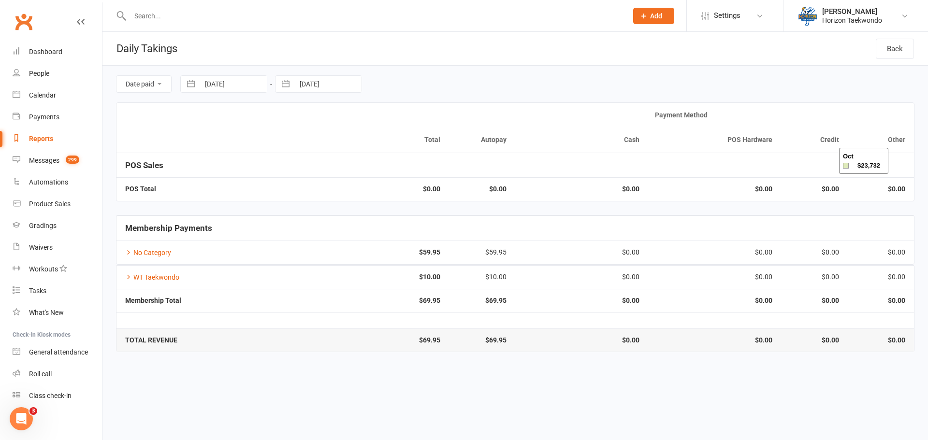
click at [387, 84] on div "Date paid Due date [DATE] Navigate forward to interact with the calendar and se…" at bounding box center [515, 84] width 798 height 37
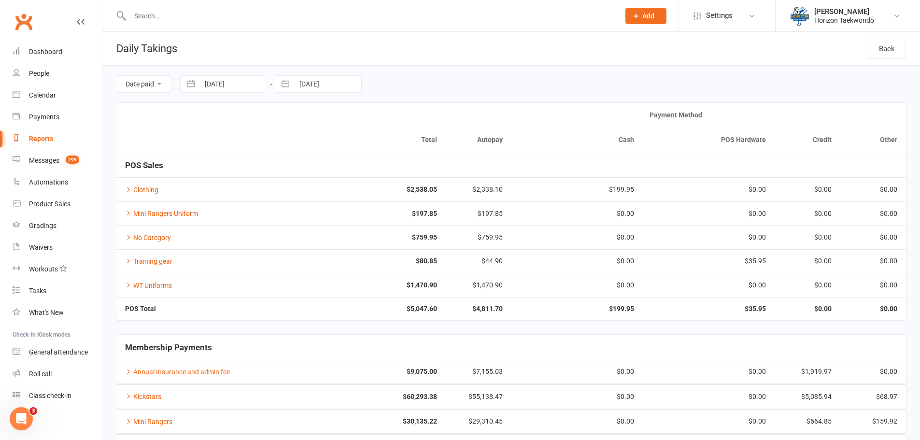
click at [289, 86] on button "button" at bounding box center [285, 84] width 17 height 16
select select "8"
select select "2025"
select select "9"
select select "2025"
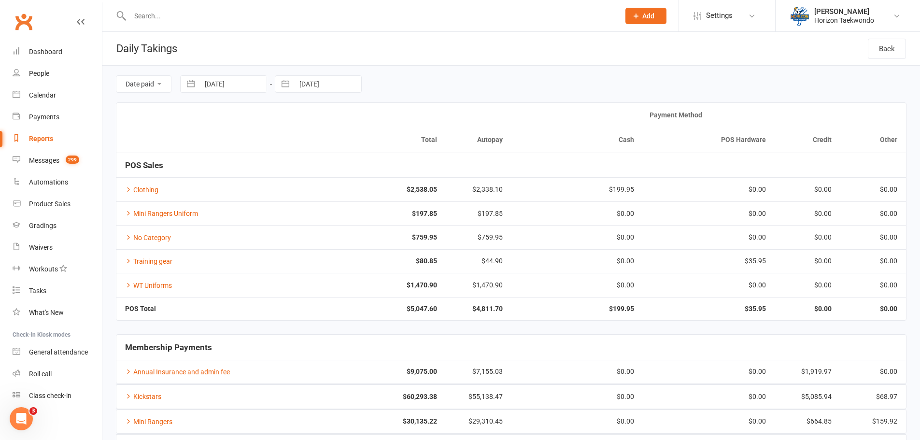
select select "10"
select select "2025"
click at [384, 125] on select "2035 2034 2033 2032 2031 2030 2029 2028 2027 2026 2025 2024 2023 2022 2021 2020…" at bounding box center [378, 124] width 29 height 11
click at [364, 119] on select "2035 2034 2033 2032 2031 2030 2029 2028 2027 2026 2025 2024 2023 2022 2021 2020…" at bounding box center [378, 124] width 29 height 11
click at [346, 119] on select "January February March April May June July August September October November De…" at bounding box center [337, 124] width 53 height 11
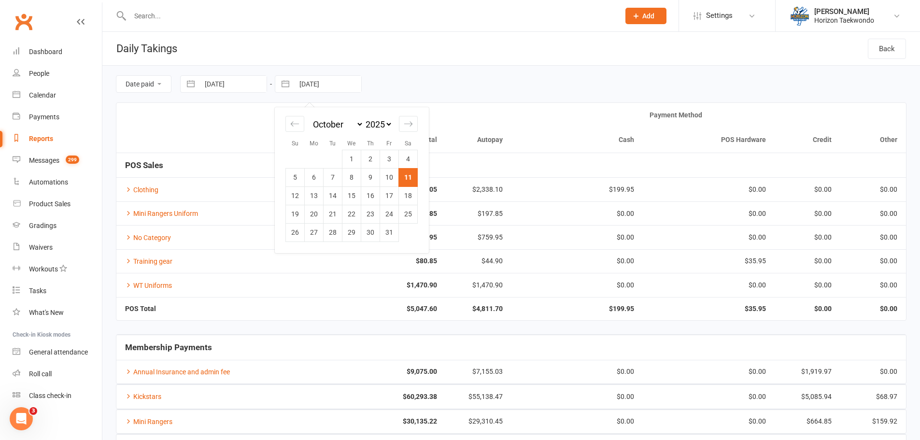
select select "11"
select select "2025"
select select "2026"
click at [354, 235] on td "31" at bounding box center [352, 232] width 19 height 18
type input "[DATE]"
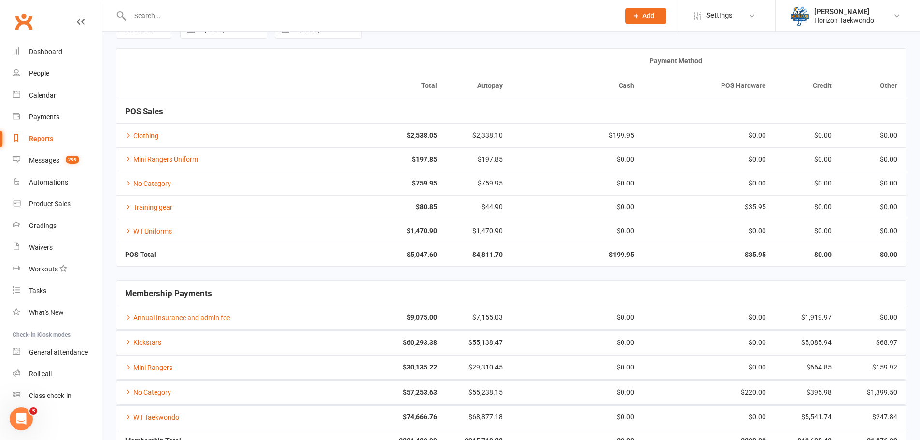
scroll to position [120, 0]
